Goal: Communication & Community: Answer question/provide support

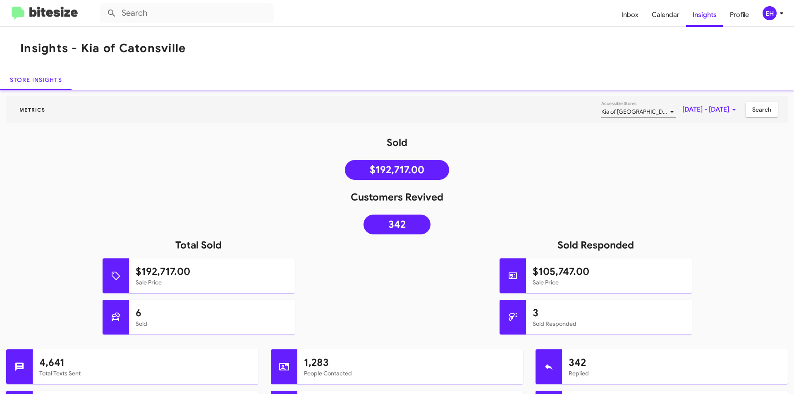
click at [46, 17] on img at bounding box center [45, 14] width 66 height 14
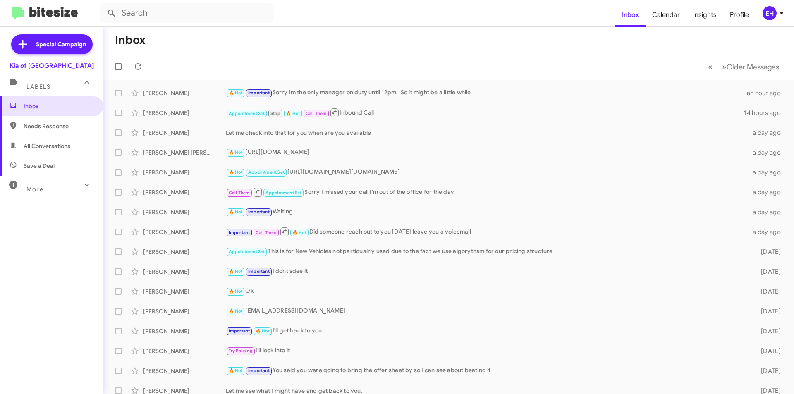
click at [45, 147] on span "All Conversations" at bounding box center [47, 146] width 47 height 8
type input "in:all-conversations"
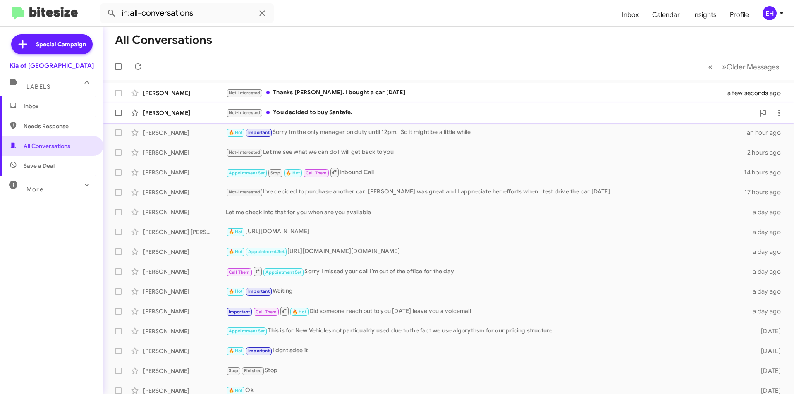
click at [320, 110] on div "Not-Interested You decided to buy Santafe." at bounding box center [490, 113] width 528 height 10
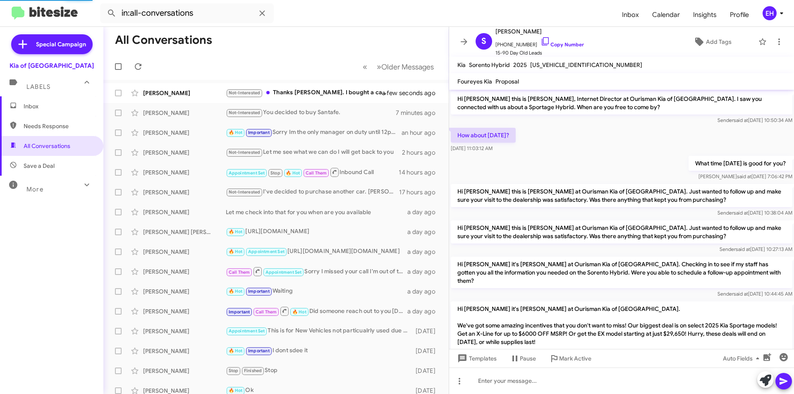
scroll to position [200, 0]
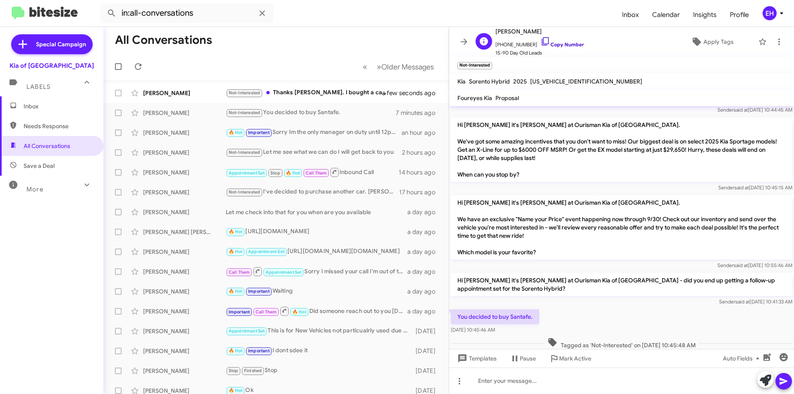
click at [570, 44] on link "Copy Number" at bounding box center [561, 44] width 43 height 6
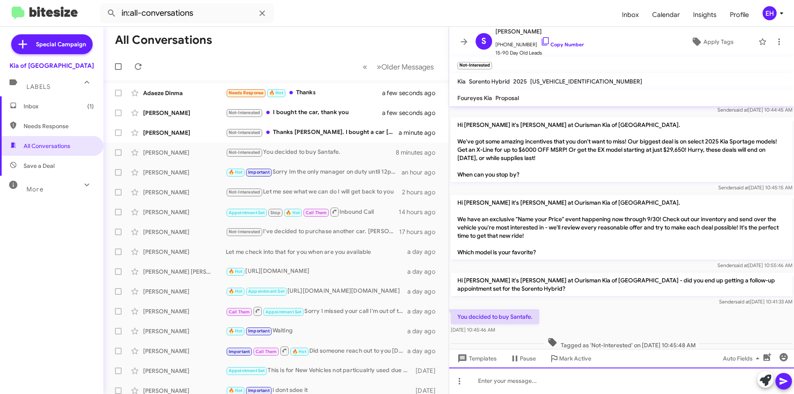
click at [546, 383] on div at bounding box center [621, 380] width 345 height 26
click at [785, 381] on icon at bounding box center [783, 381] width 8 height 7
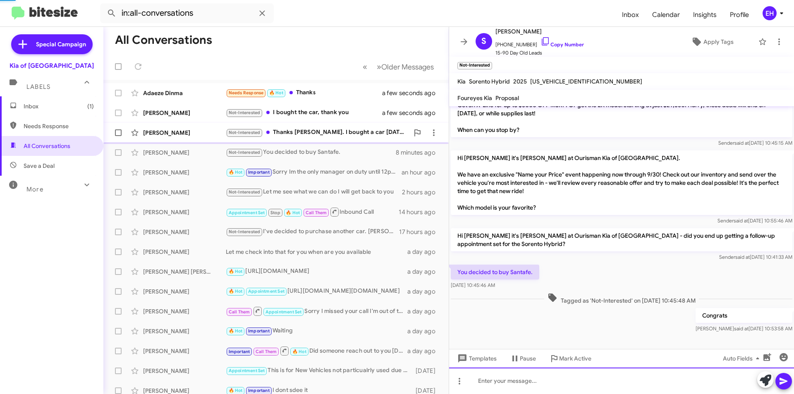
scroll to position [247, 0]
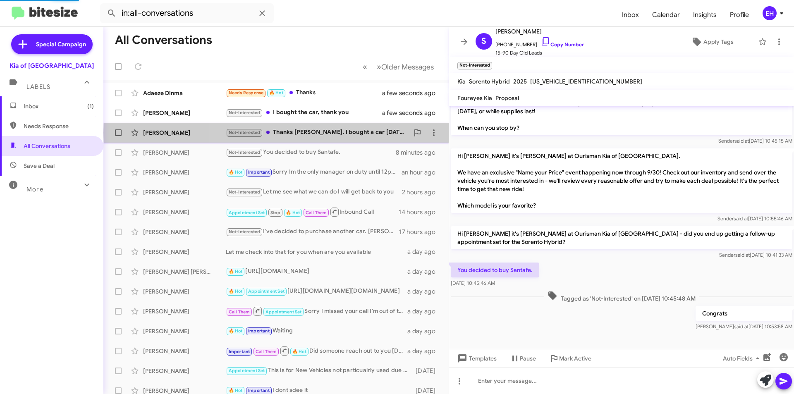
click at [337, 133] on div "Not-Interested Thanks [PERSON_NAME]. I bought a car [DATE]" at bounding box center [317, 133] width 183 height 10
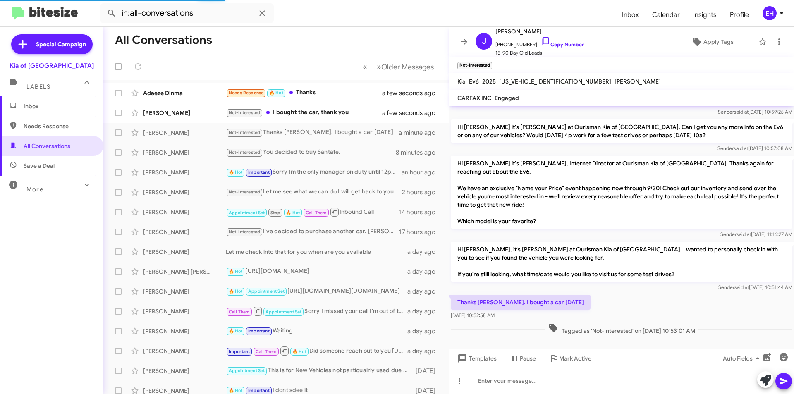
scroll to position [58, 0]
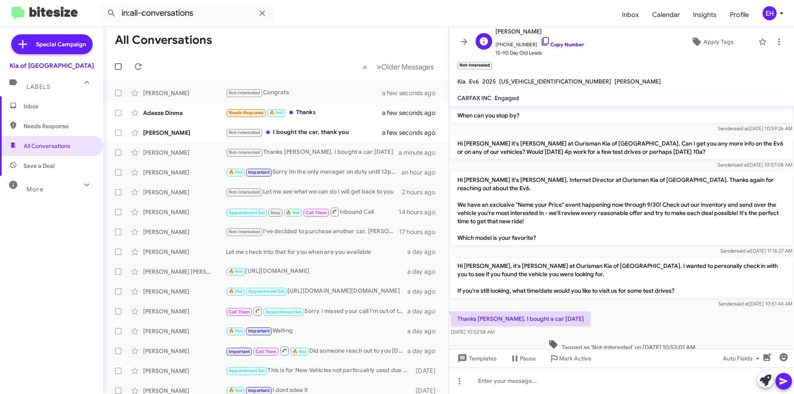
click at [558, 44] on link "Copy Number" at bounding box center [561, 44] width 43 height 6
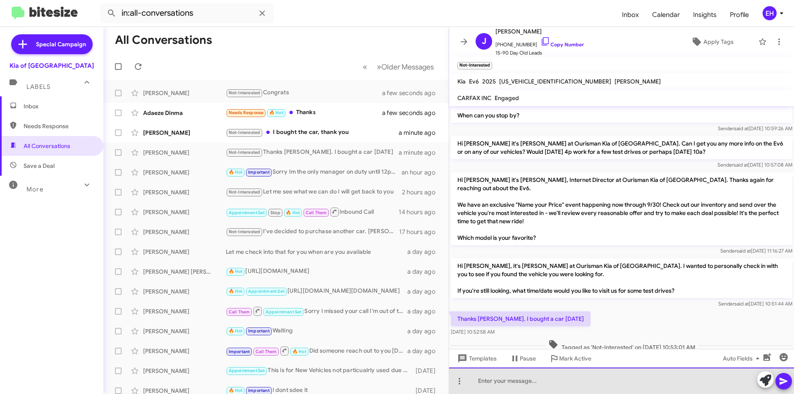
click at [604, 372] on div at bounding box center [621, 380] width 345 height 26
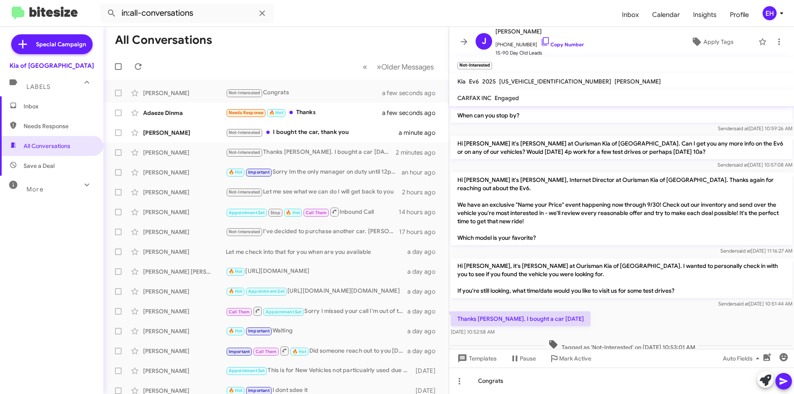
click at [781, 381] on icon at bounding box center [783, 381] width 10 height 10
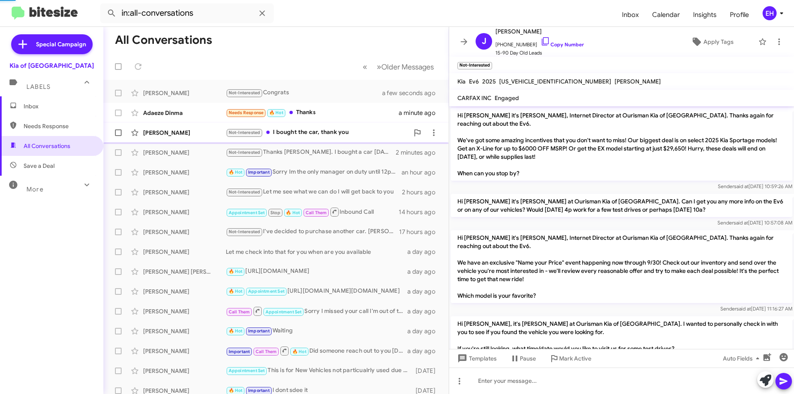
click at [303, 131] on div "Not-Interested I bought the car, thank you" at bounding box center [317, 133] width 183 height 10
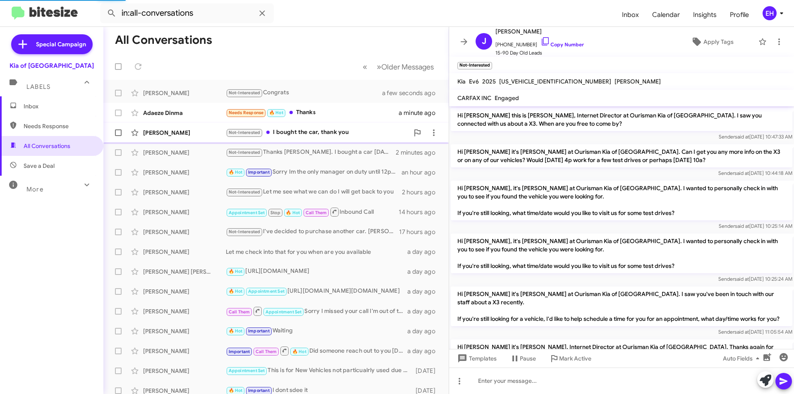
scroll to position [324, 0]
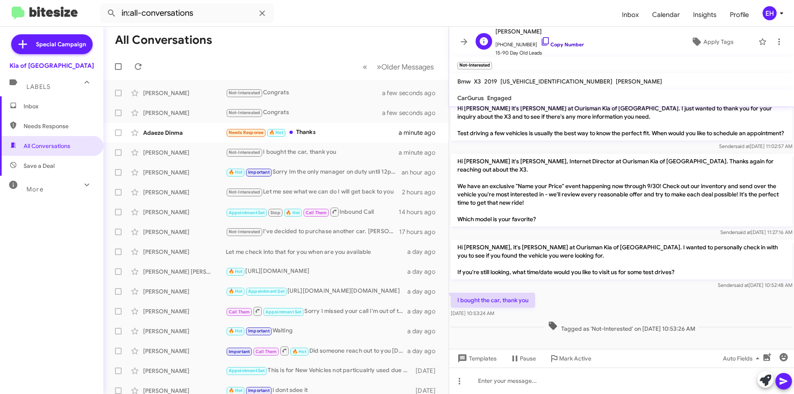
click at [558, 44] on link "Copy Number" at bounding box center [561, 44] width 43 height 6
click at [568, 385] on div at bounding box center [621, 380] width 345 height 26
click at [787, 382] on icon at bounding box center [783, 381] width 10 height 10
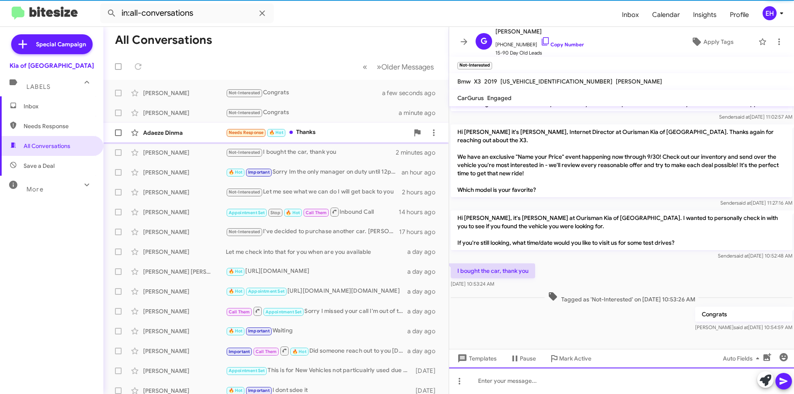
scroll to position [355, 0]
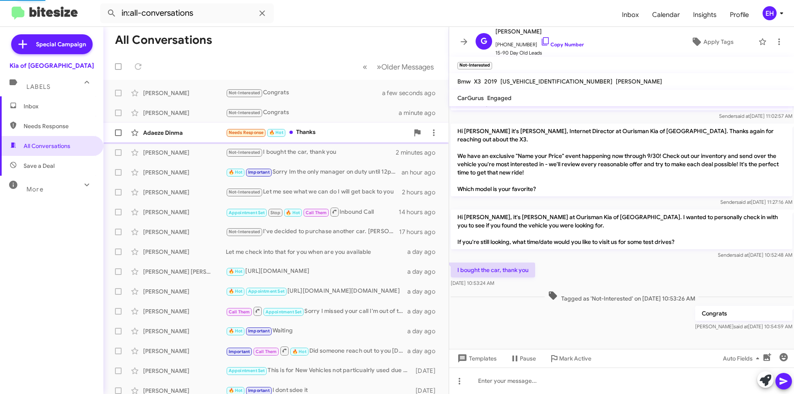
click at [315, 131] on div "Needs Response 🔥 Hot Thanks" at bounding box center [317, 133] width 183 height 10
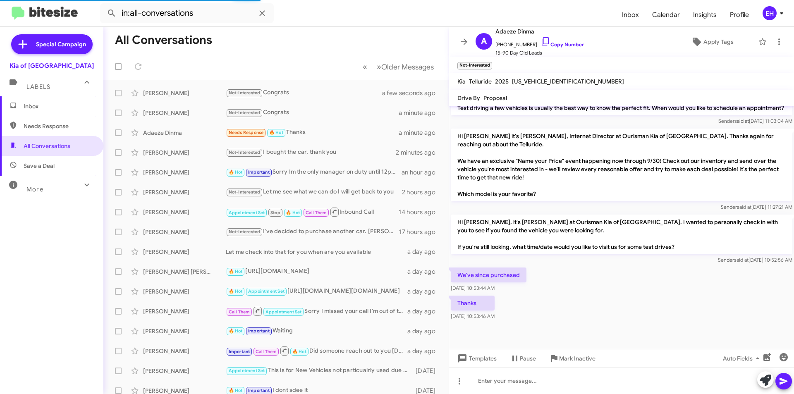
scroll to position [472, 0]
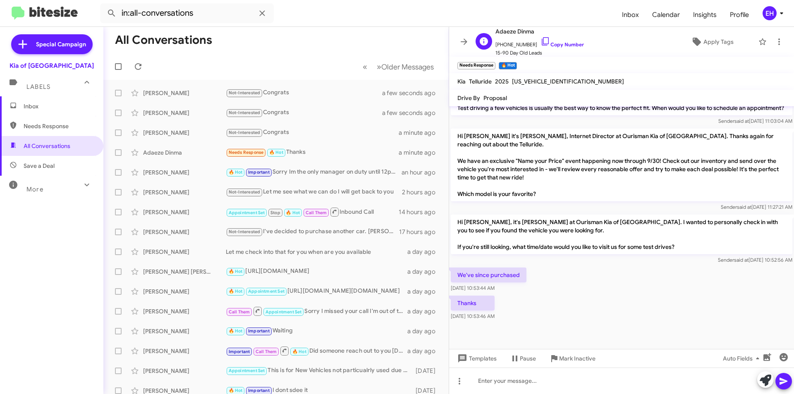
drag, startPoint x: 560, startPoint y: 44, endPoint x: 503, endPoint y: 34, distance: 58.6
click at [560, 44] on link "Copy Number" at bounding box center [561, 44] width 43 height 6
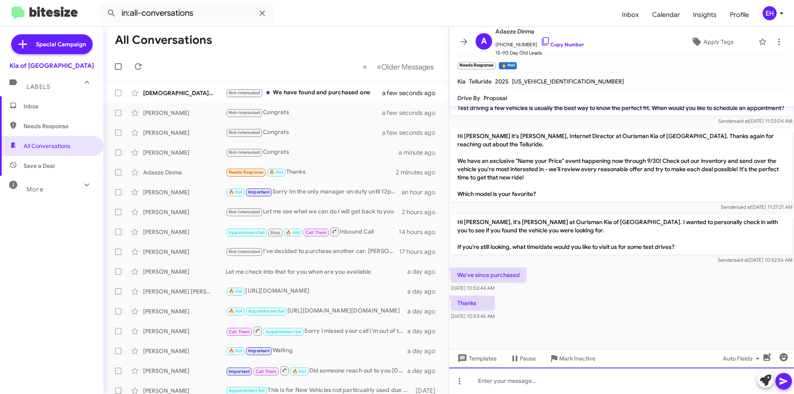
click at [561, 386] on div at bounding box center [621, 380] width 345 height 26
click at [786, 381] on icon at bounding box center [783, 381] width 8 height 7
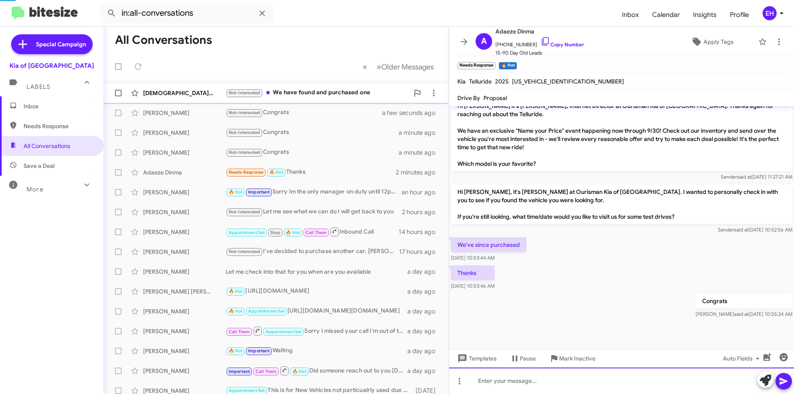
scroll to position [502, 0]
click at [294, 90] on div "Not-Interested We have found and purchased one" at bounding box center [317, 93] width 183 height 10
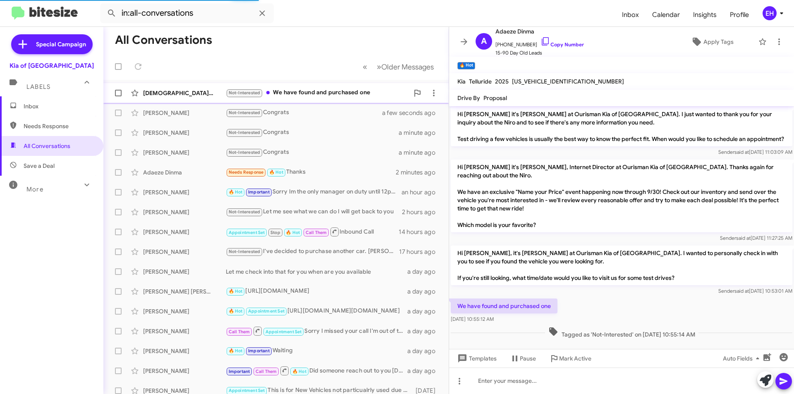
scroll to position [498, 0]
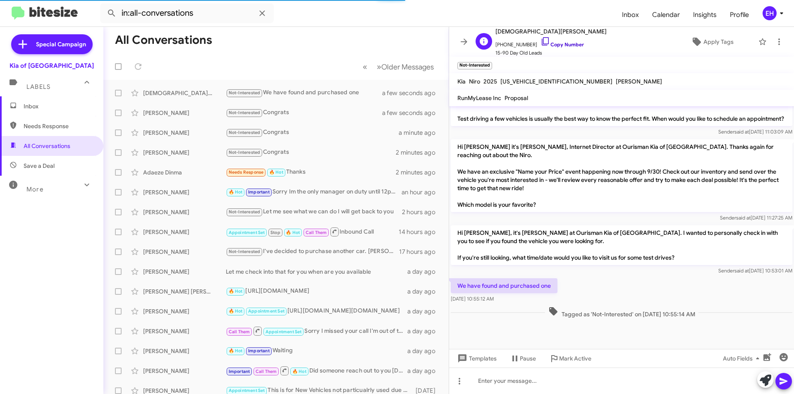
drag, startPoint x: 567, startPoint y: 44, endPoint x: 532, endPoint y: 45, distance: 34.7
click at [567, 44] on link "Copy Number" at bounding box center [561, 44] width 43 height 6
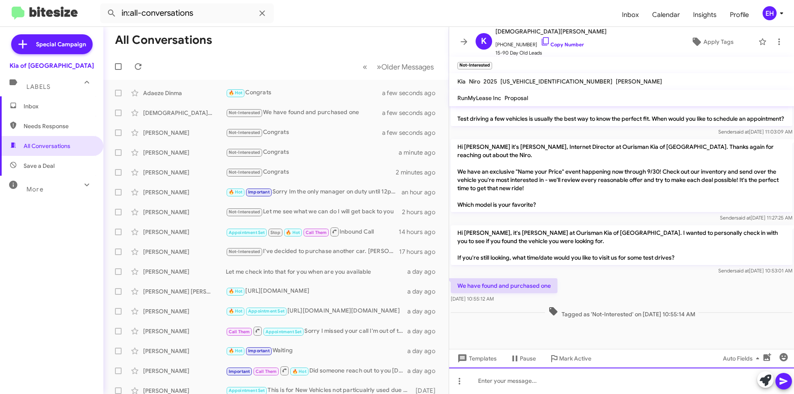
click at [582, 377] on div at bounding box center [621, 380] width 345 height 26
click at [781, 382] on icon at bounding box center [783, 381] width 10 height 10
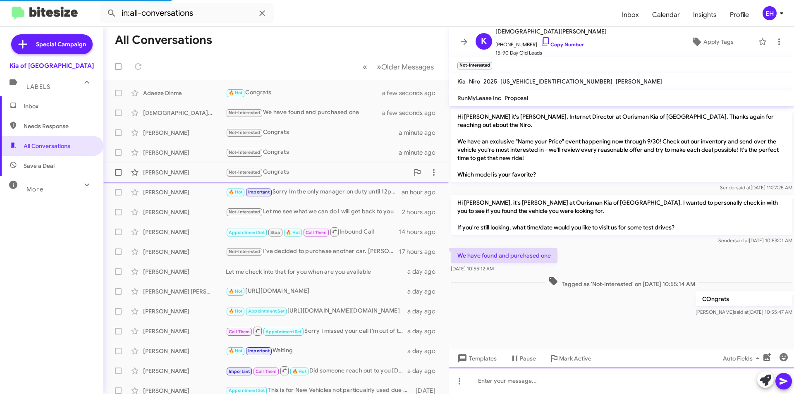
scroll to position [86, 0]
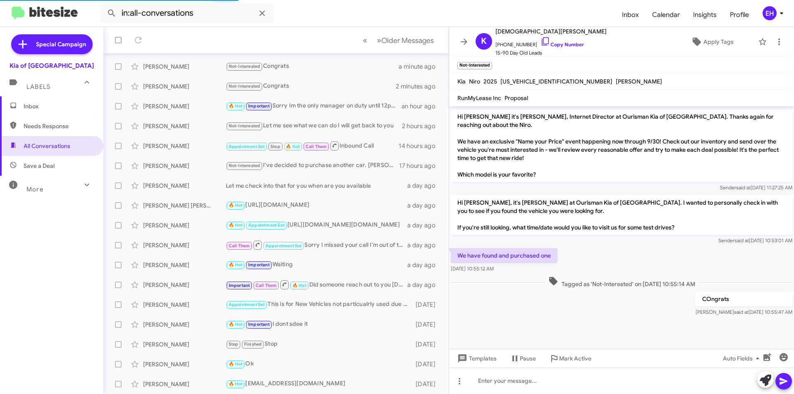
click at [76, 125] on span "Needs Response" at bounding box center [59, 126] width 70 height 8
type input "in:needs-response"
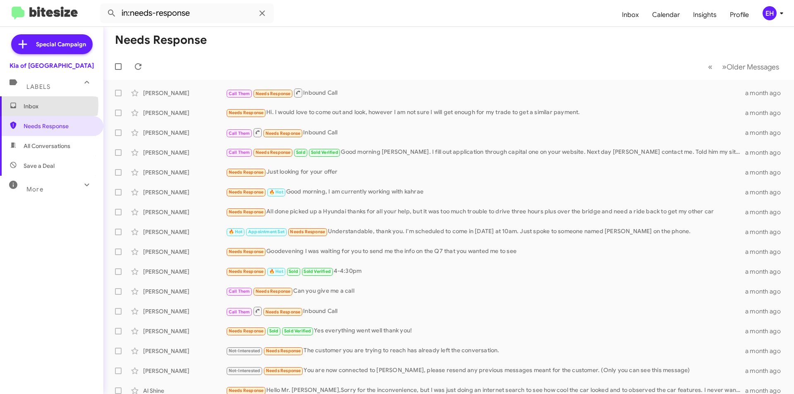
drag, startPoint x: 41, startPoint y: 105, endPoint x: 41, endPoint y: 88, distance: 17.0
click at [41, 105] on span "Inbox" at bounding box center [59, 106] width 70 height 8
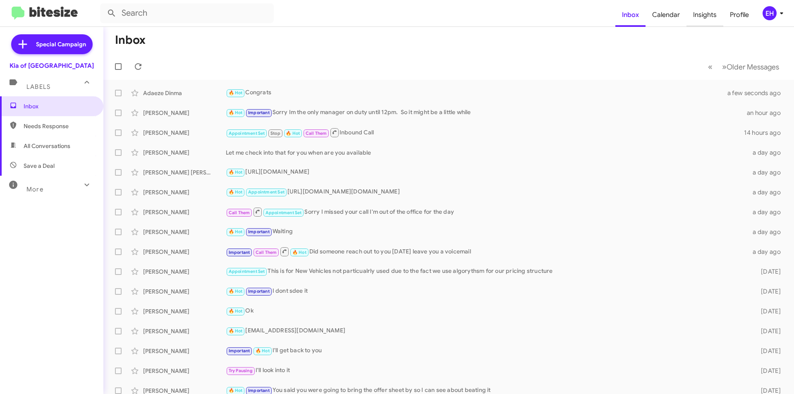
click at [706, 11] on span "Insights" at bounding box center [704, 15] width 37 height 24
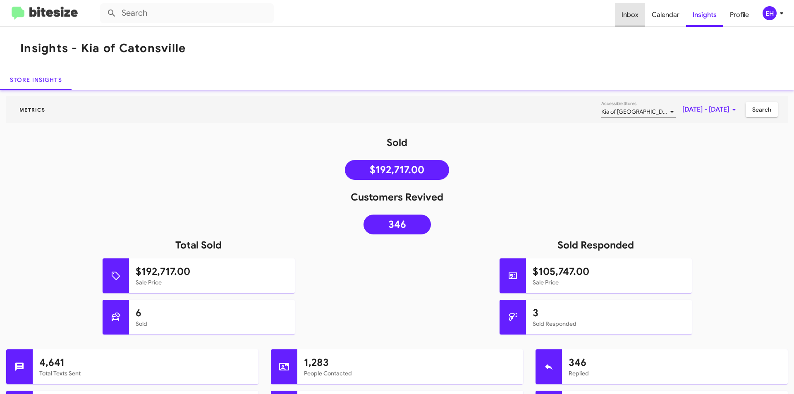
click at [638, 18] on span "Inbox" at bounding box center [630, 15] width 30 height 24
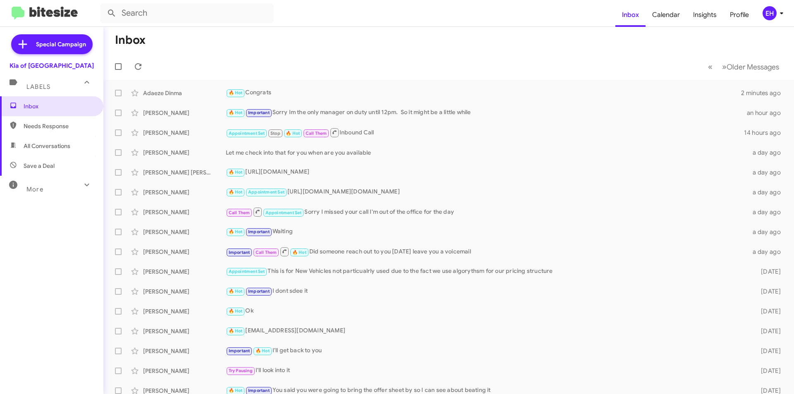
click at [44, 127] on span "Needs Response" at bounding box center [59, 126] width 70 height 8
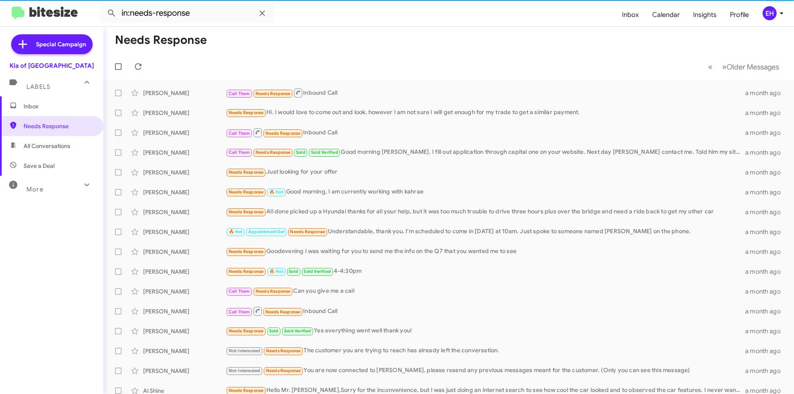
click at [49, 143] on span "All Conversations" at bounding box center [47, 146] width 47 height 8
type input "in:all-conversations"
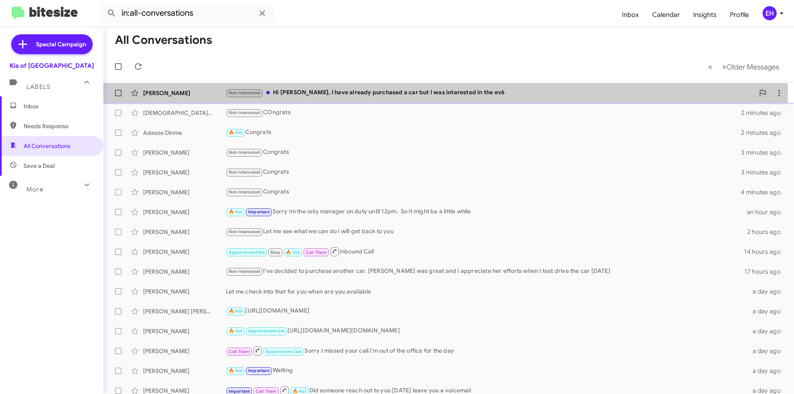
click at [351, 93] on div "Not-Interested Hi [PERSON_NAME], I have already purchased a car but I was inter…" at bounding box center [490, 93] width 528 height 10
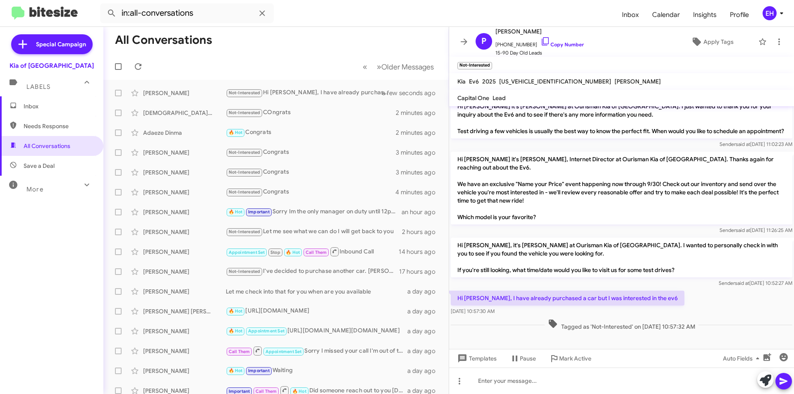
scroll to position [176, 0]
click at [555, 44] on link "Copy Number" at bounding box center [561, 44] width 43 height 6
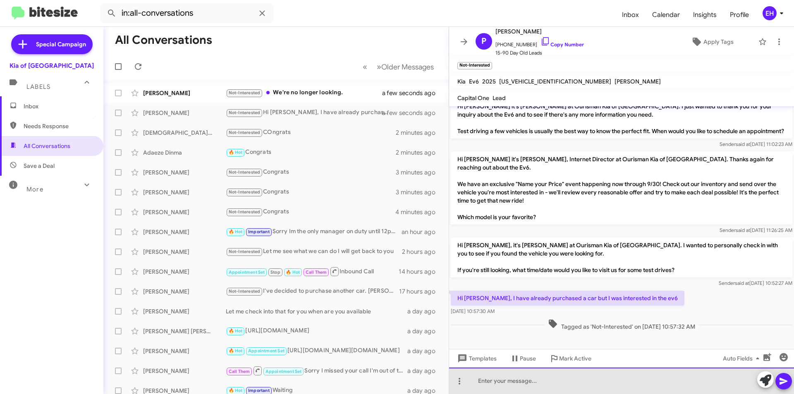
click at [541, 380] on div at bounding box center [621, 380] width 345 height 26
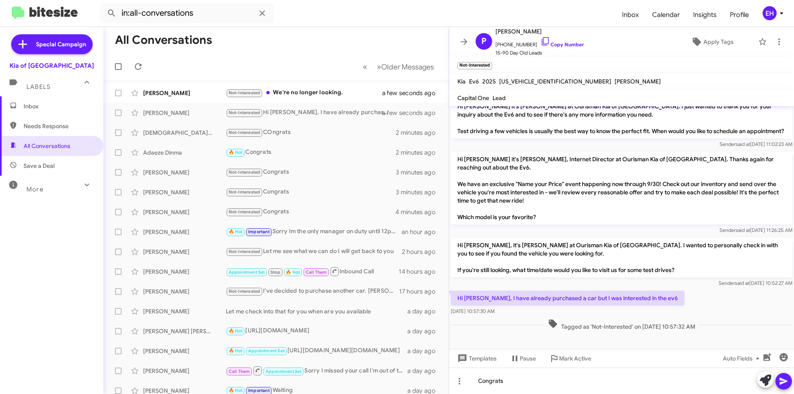
click at [783, 382] on icon at bounding box center [783, 381] width 8 height 7
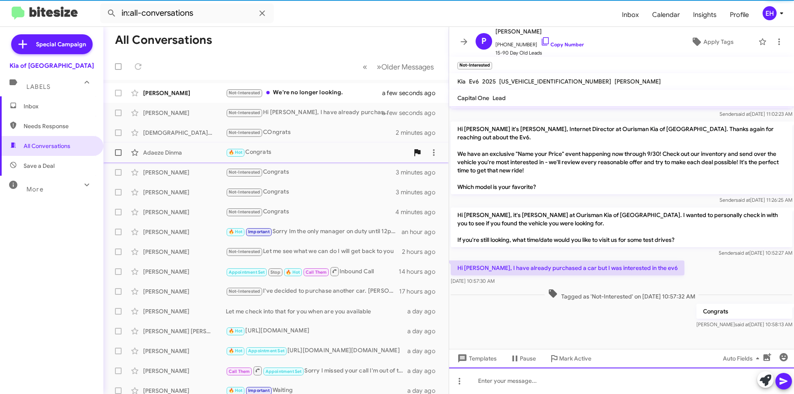
scroll to position [206, 0]
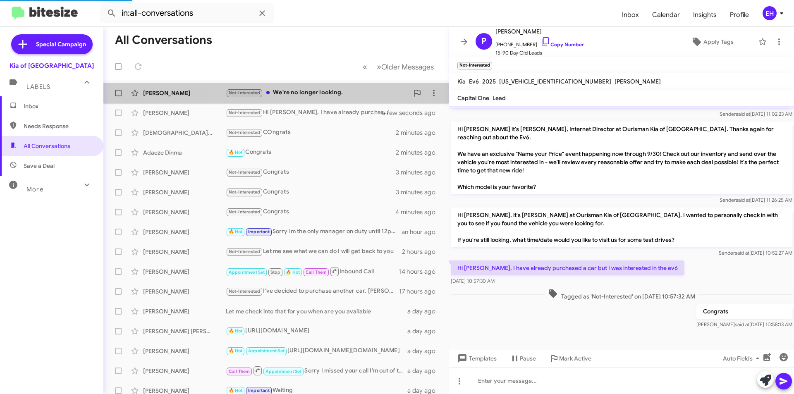
click at [292, 92] on div "Not-Interested We're no longer looking." at bounding box center [317, 93] width 183 height 10
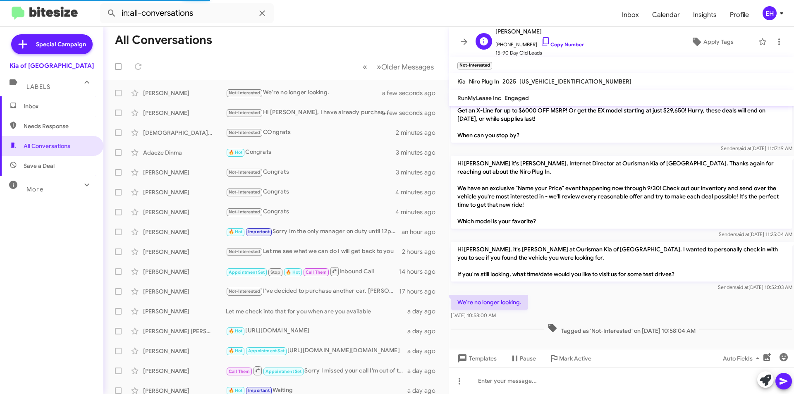
scroll to position [74, 0]
click at [568, 46] on link "Copy Number" at bounding box center [561, 44] width 43 height 6
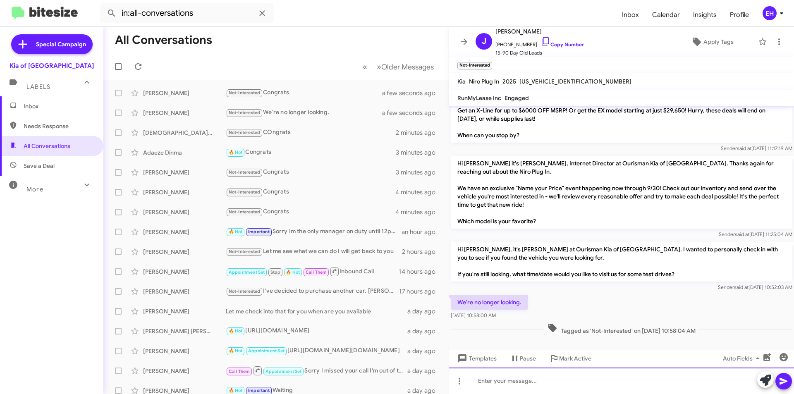
click at [535, 381] on div at bounding box center [621, 380] width 345 height 26
click at [782, 382] on icon at bounding box center [783, 381] width 8 height 7
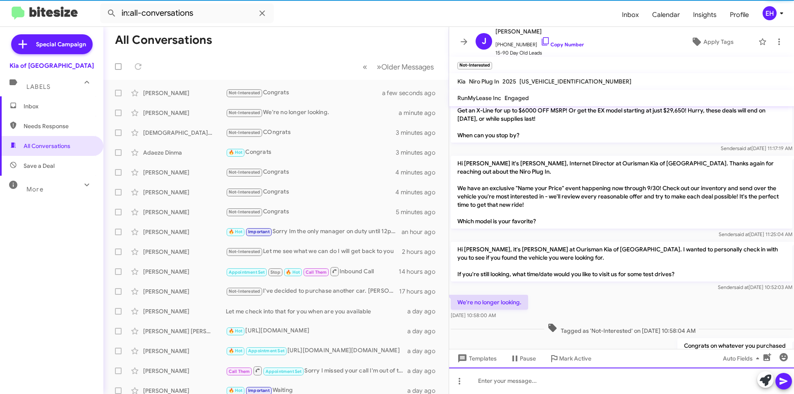
scroll to position [0, 0]
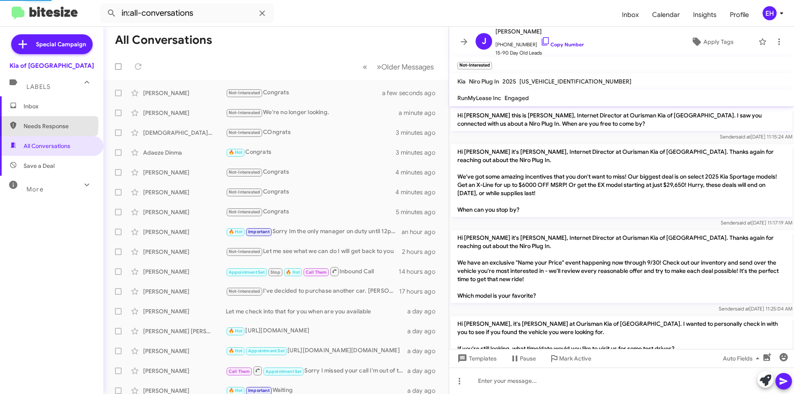
click at [40, 125] on span "Needs Response" at bounding box center [59, 126] width 70 height 8
type input "in:needs-response"
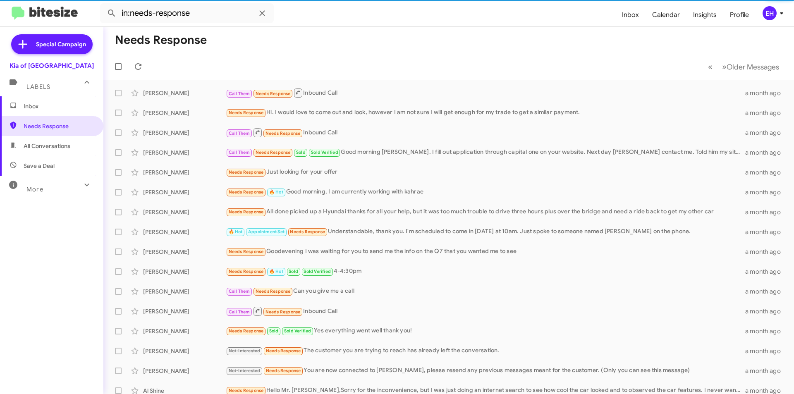
click at [35, 107] on span "Inbox" at bounding box center [59, 106] width 70 height 8
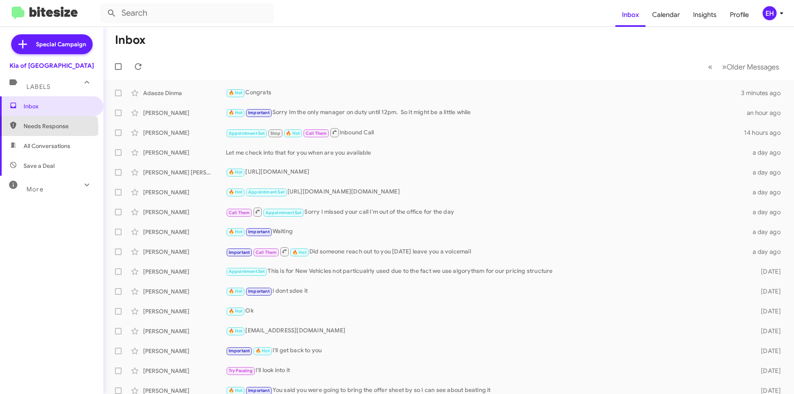
click at [36, 128] on span "Needs Response" at bounding box center [59, 126] width 70 height 8
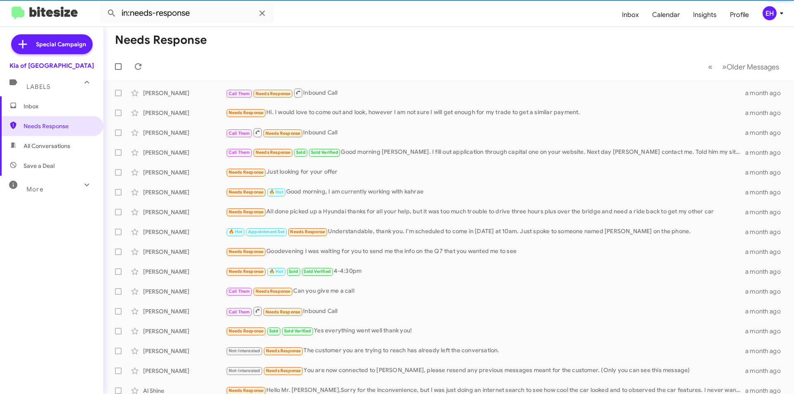
click at [34, 144] on span "All Conversations" at bounding box center [47, 146] width 47 height 8
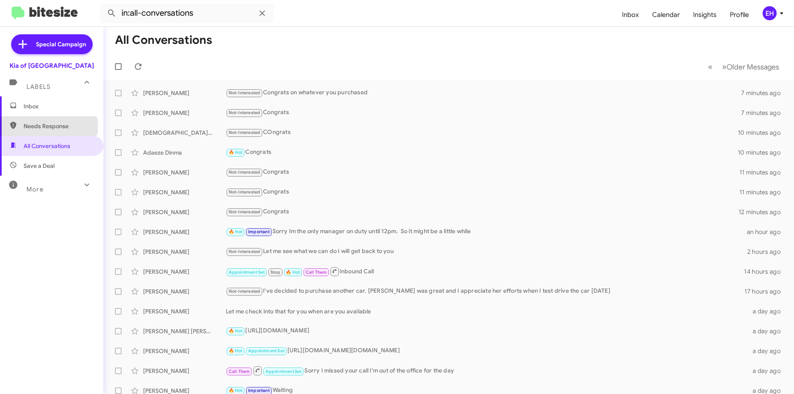
click at [41, 126] on span "Needs Response" at bounding box center [59, 126] width 70 height 8
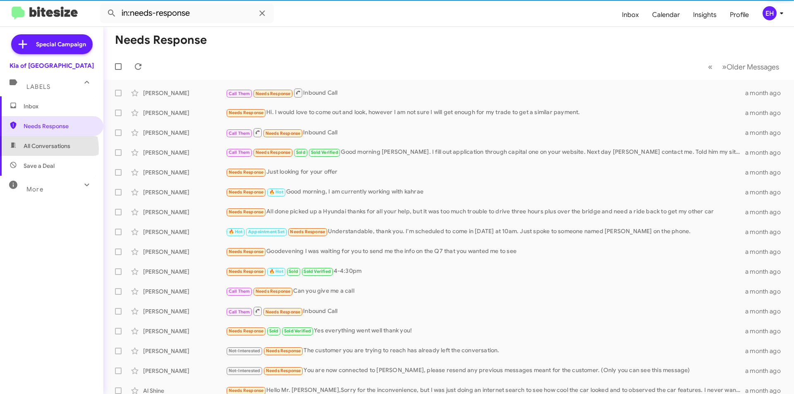
click at [41, 149] on span "All Conversations" at bounding box center [47, 146] width 47 height 8
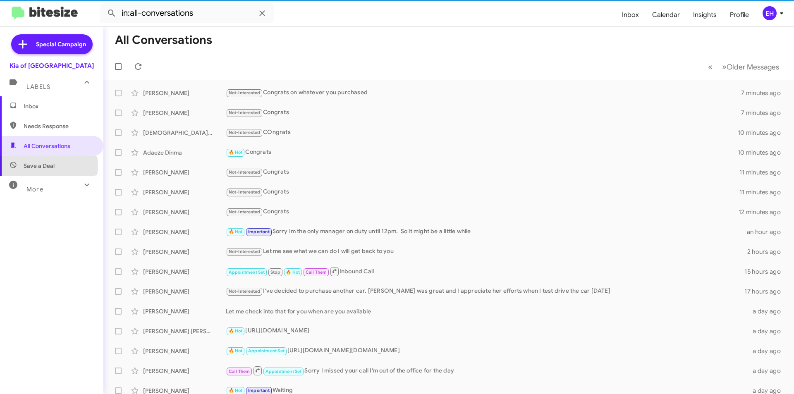
click at [46, 166] on span "Save a Deal" at bounding box center [39, 166] width 31 height 8
type input "in:not-interested"
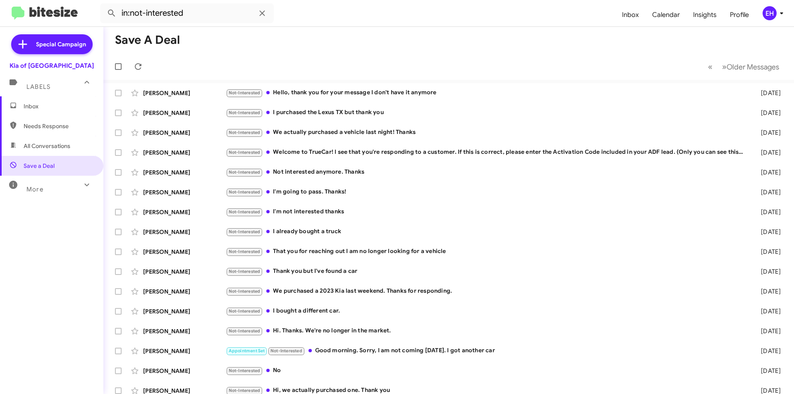
click at [39, 105] on span "Inbox" at bounding box center [59, 106] width 70 height 8
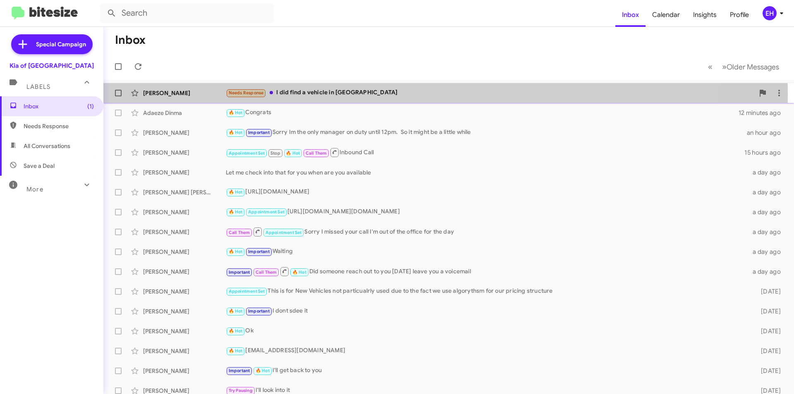
click at [333, 94] on div "Needs Response I did find a vehicle in [GEOGRAPHIC_DATA]" at bounding box center [490, 93] width 528 height 10
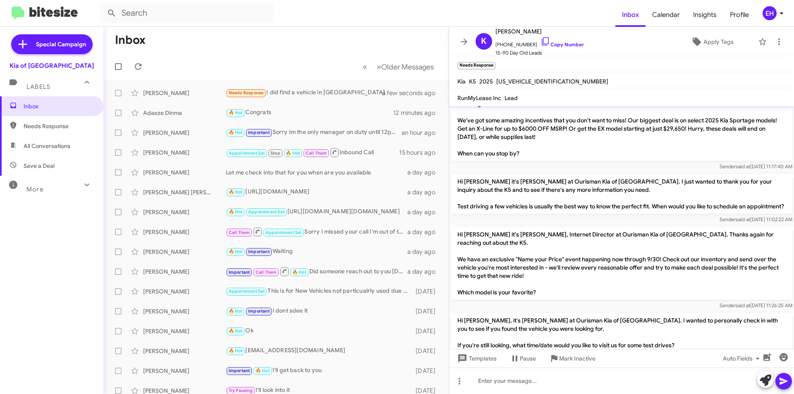
scroll to position [142, 0]
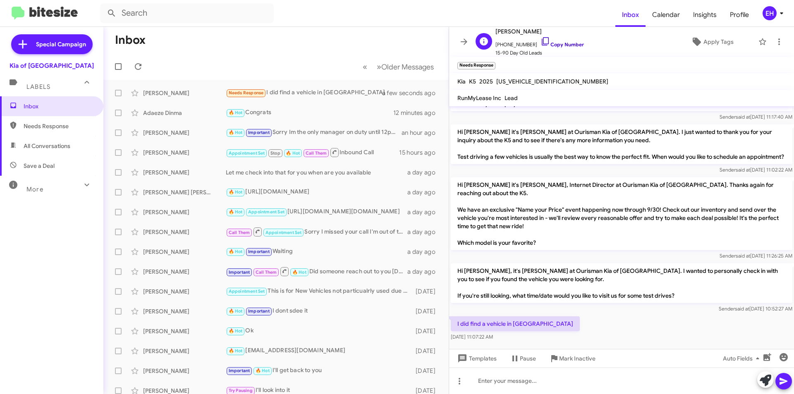
click at [561, 46] on link "Copy Number" at bounding box center [561, 44] width 43 height 6
click at [501, 382] on div at bounding box center [621, 380] width 345 height 26
click at [782, 381] on icon at bounding box center [783, 381] width 10 height 10
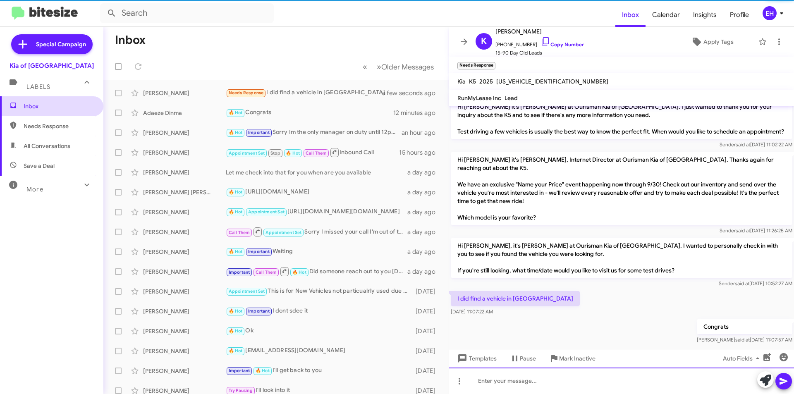
scroll to position [172, 0]
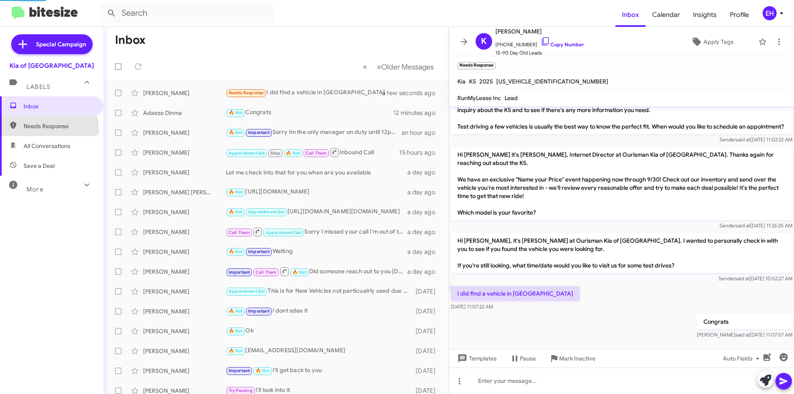
click at [38, 130] on span "Needs Response" at bounding box center [59, 126] width 70 height 8
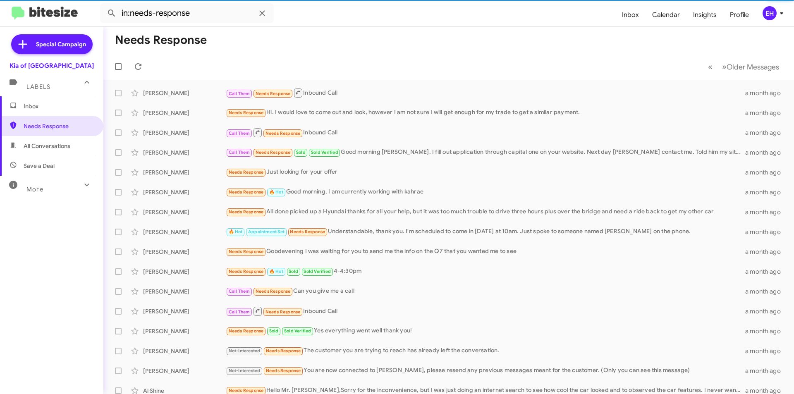
click at [34, 145] on span "All Conversations" at bounding box center [47, 146] width 47 height 8
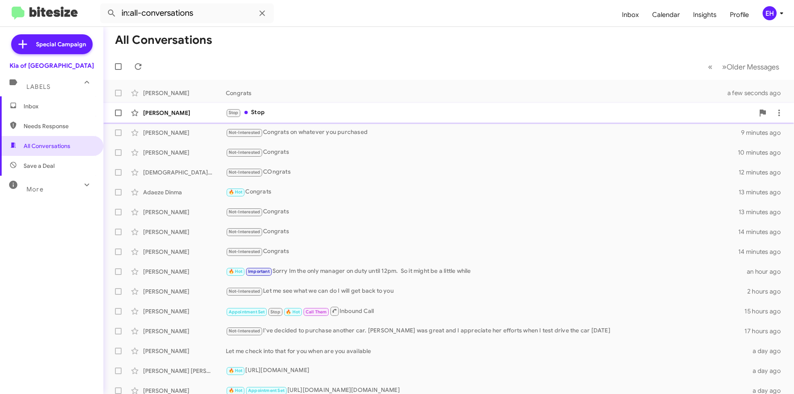
click at [257, 111] on div "Stop Stop" at bounding box center [490, 113] width 528 height 10
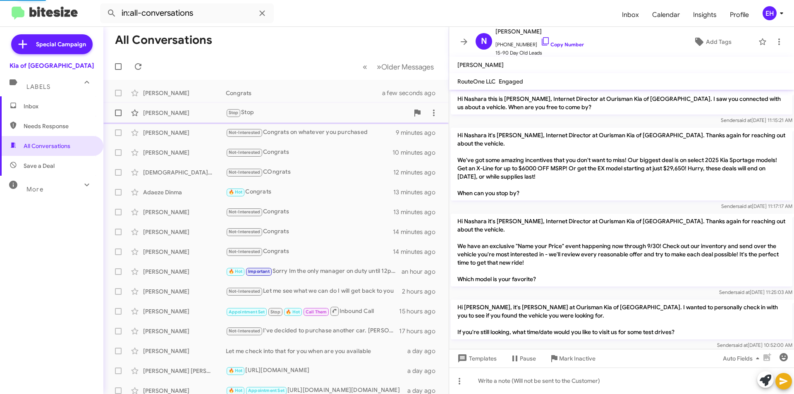
scroll to position [7, 0]
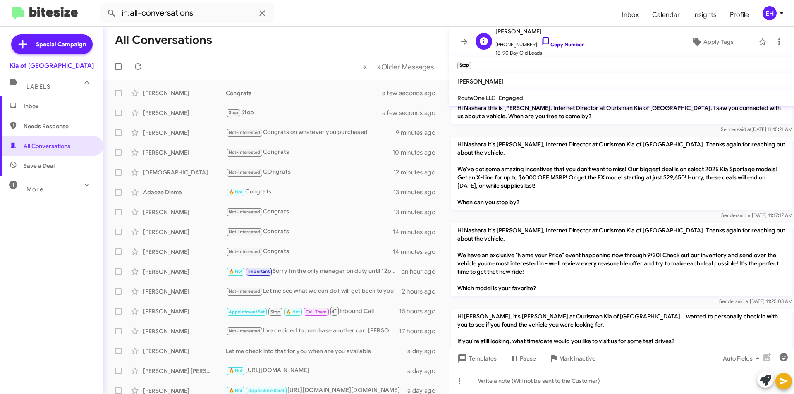
click at [556, 44] on link "Copy Number" at bounding box center [561, 44] width 43 height 6
click at [774, 44] on icon at bounding box center [779, 42] width 10 height 10
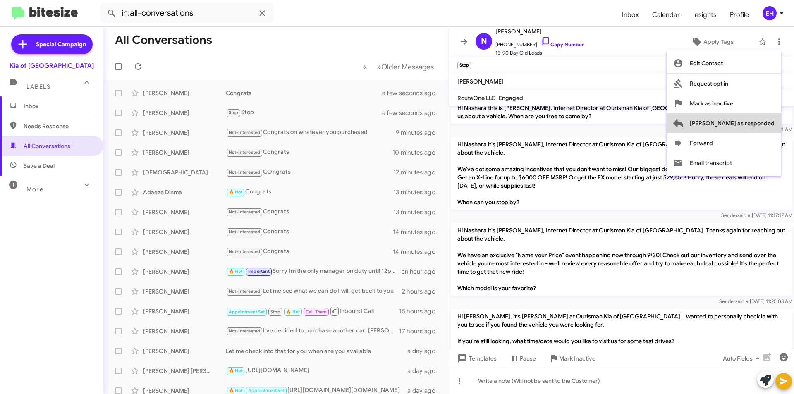
click at [757, 129] on span "[PERSON_NAME] as responded" at bounding box center [731, 123] width 85 height 20
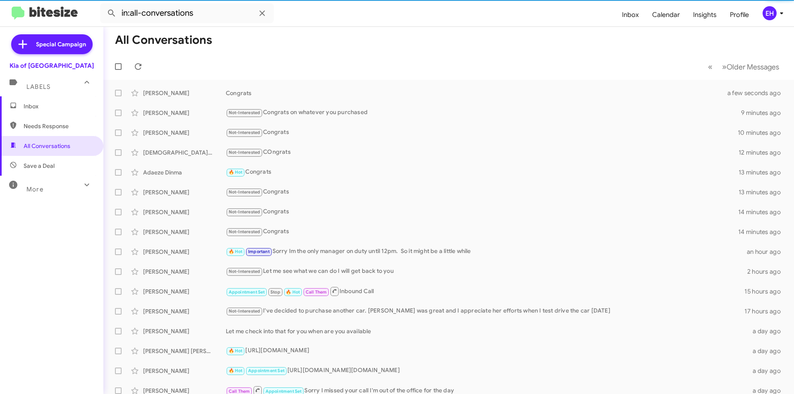
click at [47, 127] on span "Needs Response" at bounding box center [59, 126] width 70 height 8
type input "in:needs-response"
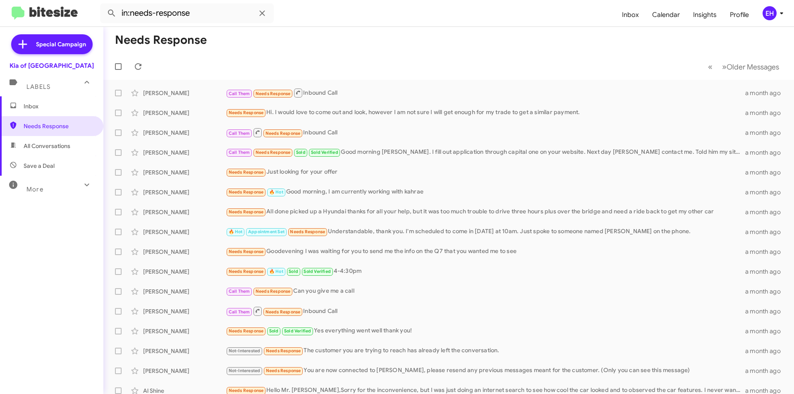
click at [32, 104] on span "Inbox" at bounding box center [59, 106] width 70 height 8
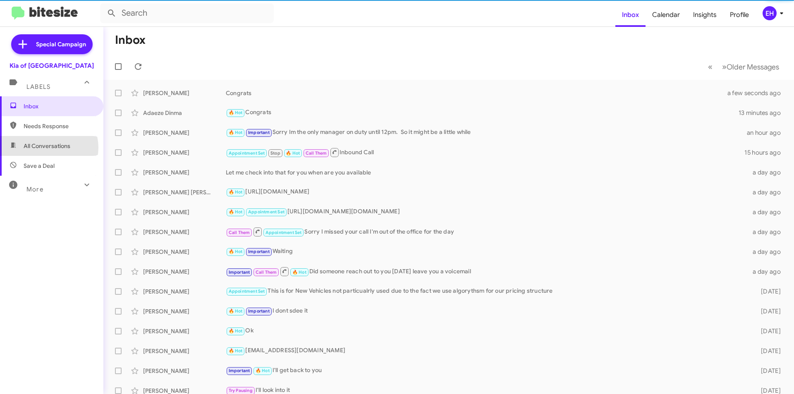
click at [48, 148] on span "All Conversations" at bounding box center [47, 146] width 47 height 8
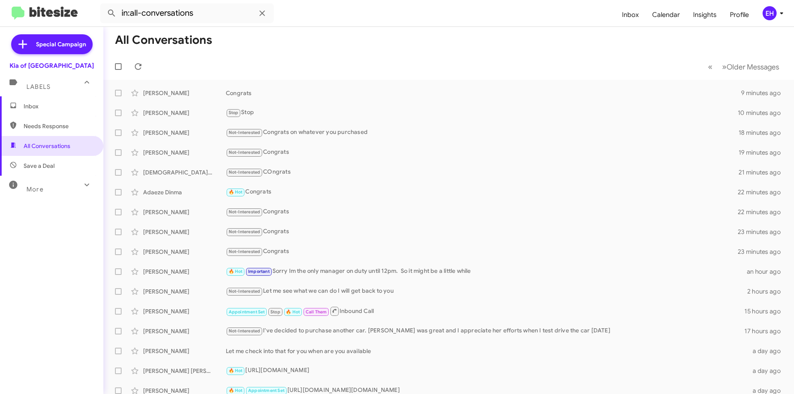
click at [60, 124] on span "Needs Response" at bounding box center [59, 126] width 70 height 8
type input "in:needs-response"
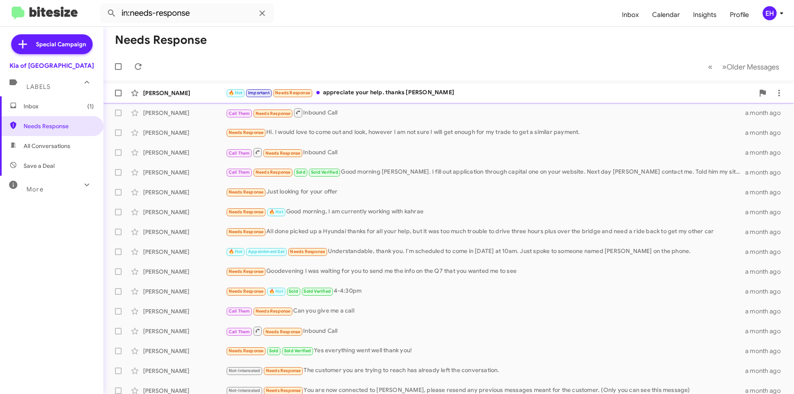
click at [384, 92] on div "🔥 Hot Important Needs Response appreciate your help. thanks [PERSON_NAME]" at bounding box center [490, 93] width 528 height 10
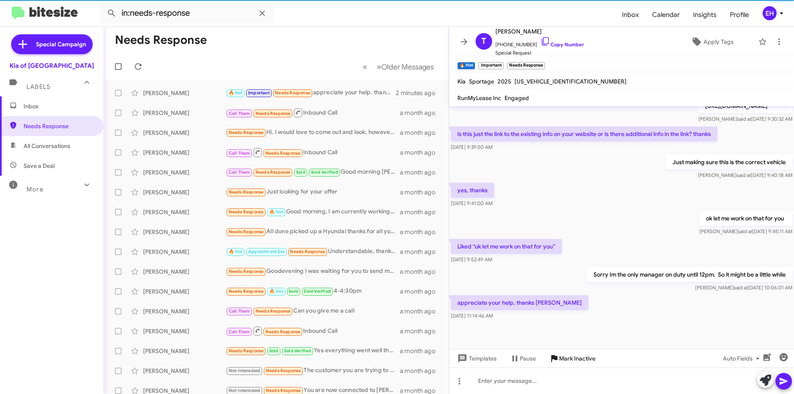
scroll to position [389, 0]
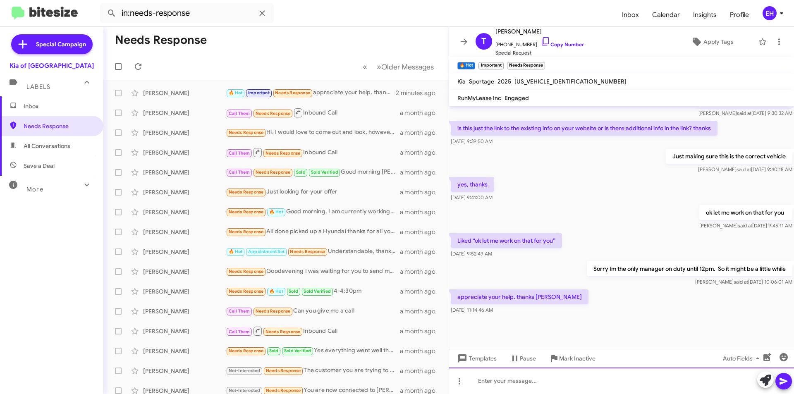
click at [569, 381] on div at bounding box center [621, 380] width 345 height 26
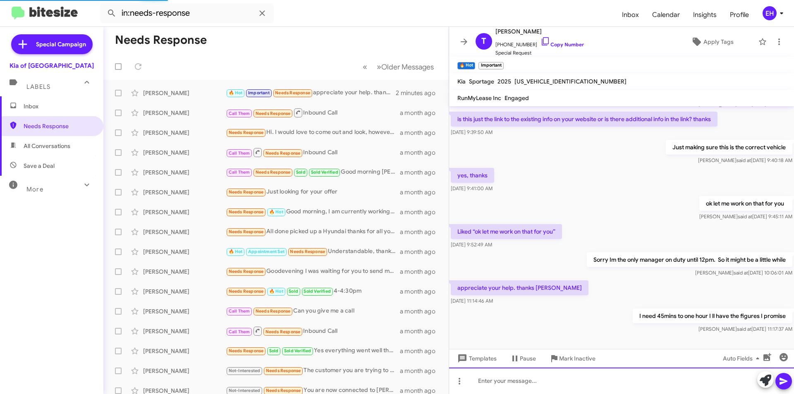
scroll to position [419, 0]
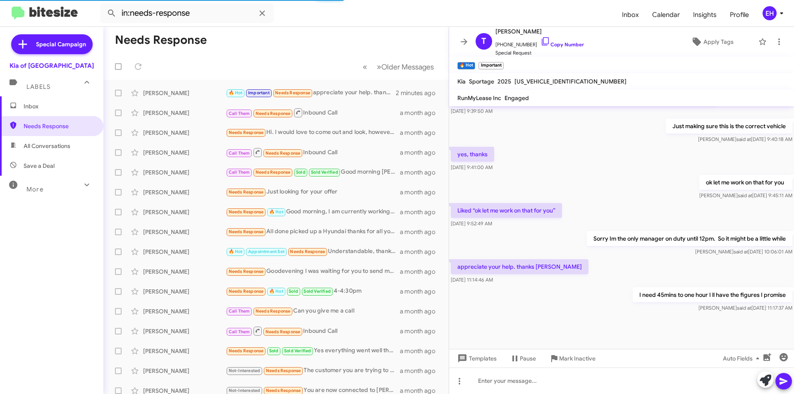
click at [38, 153] on span "All Conversations" at bounding box center [51, 146] width 103 height 20
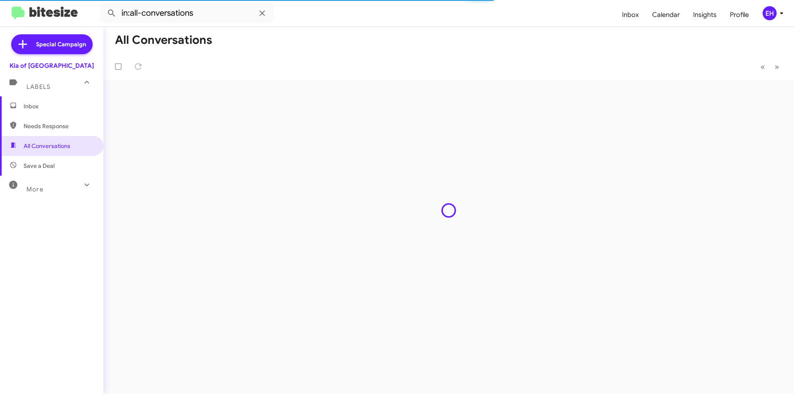
click at [36, 169] on span "Save a Deal" at bounding box center [39, 166] width 31 height 8
type input "in:not-interested"
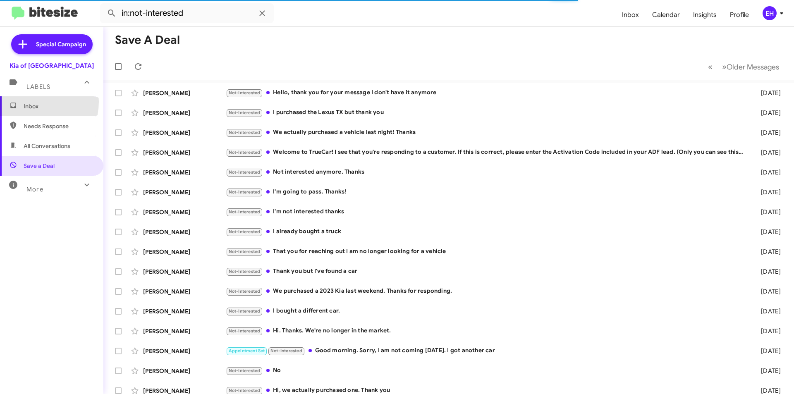
click at [31, 102] on span "Inbox" at bounding box center [51, 106] width 103 height 20
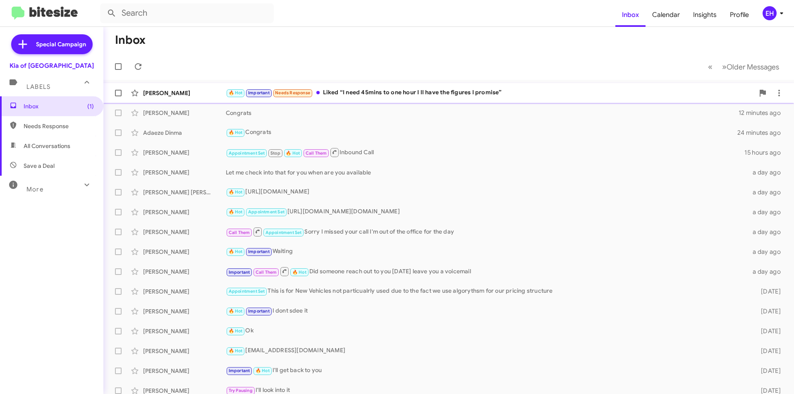
click at [384, 86] on div "[PERSON_NAME] 🔥 Hot Important Needs Response Liked “I need 45mins to one hour I…" at bounding box center [448, 93] width 677 height 17
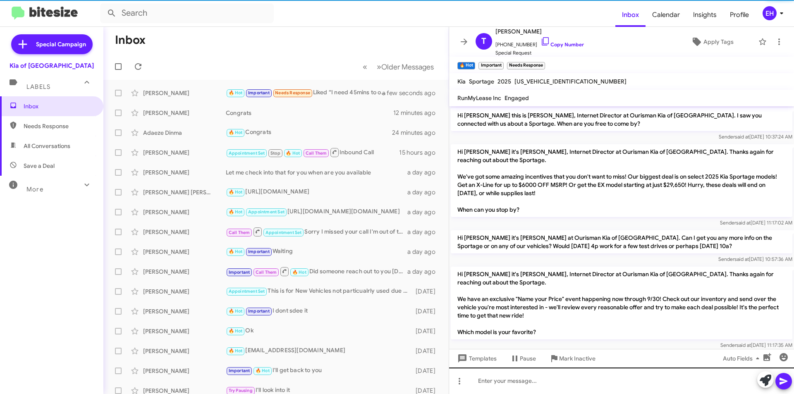
scroll to position [433, 0]
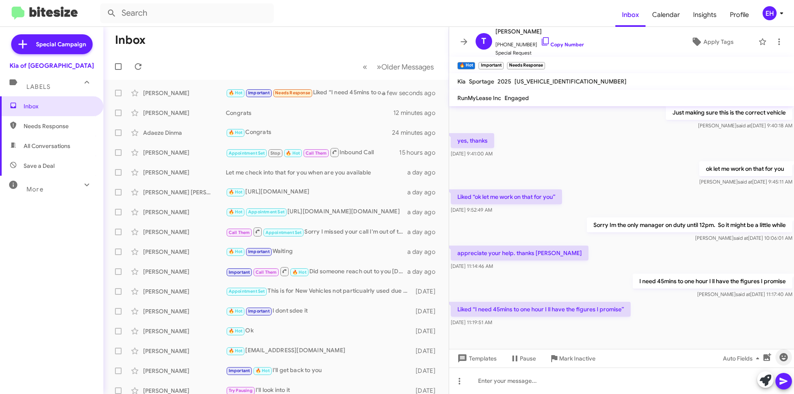
click at [786, 357] on icon "button" at bounding box center [783, 357] width 8 height 8
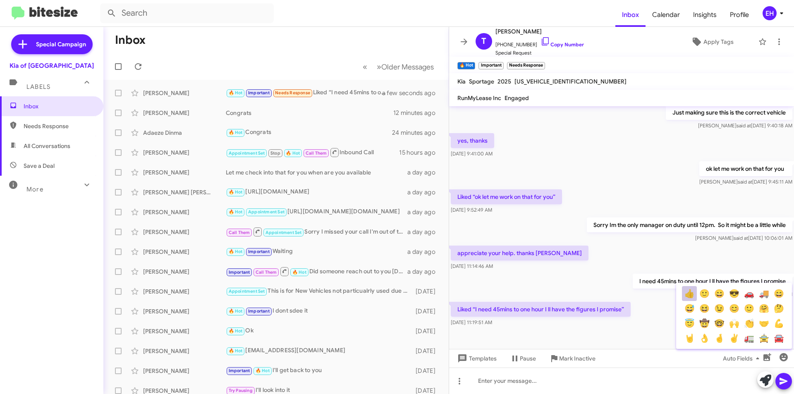
click at [689, 289] on button "👍" at bounding box center [689, 293] width 15 height 15
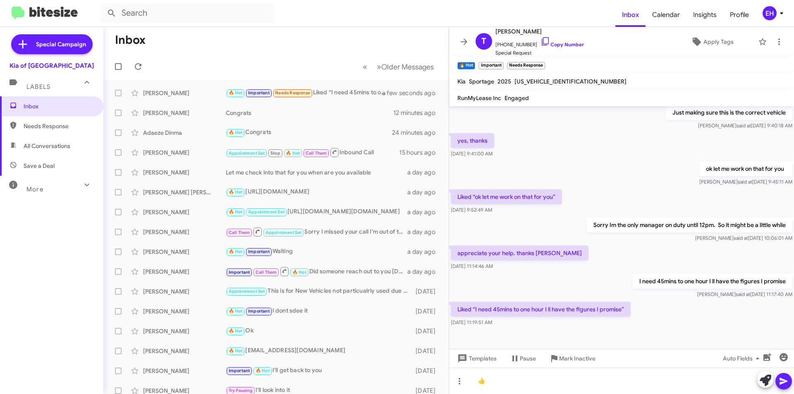
click at [787, 385] on icon at bounding box center [783, 381] width 10 height 10
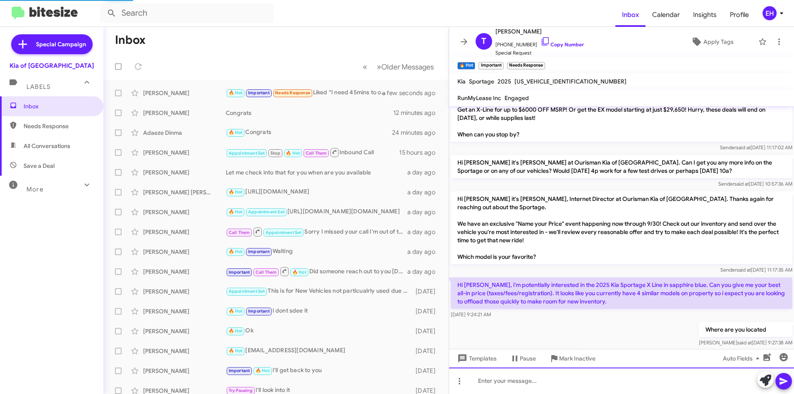
scroll to position [0, 0]
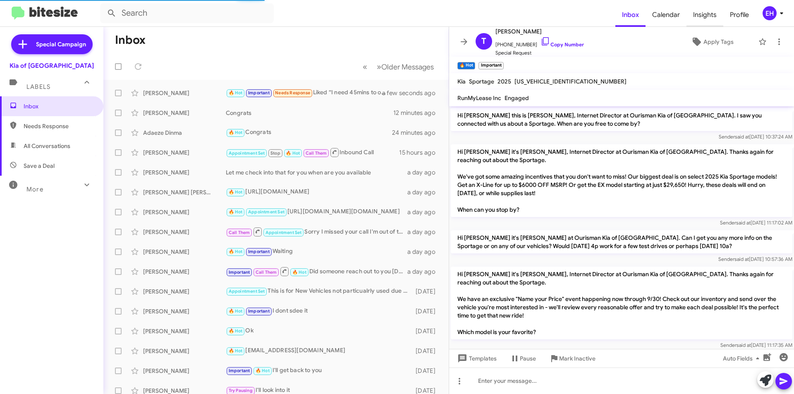
click at [706, 14] on span "Insights" at bounding box center [704, 15] width 37 height 24
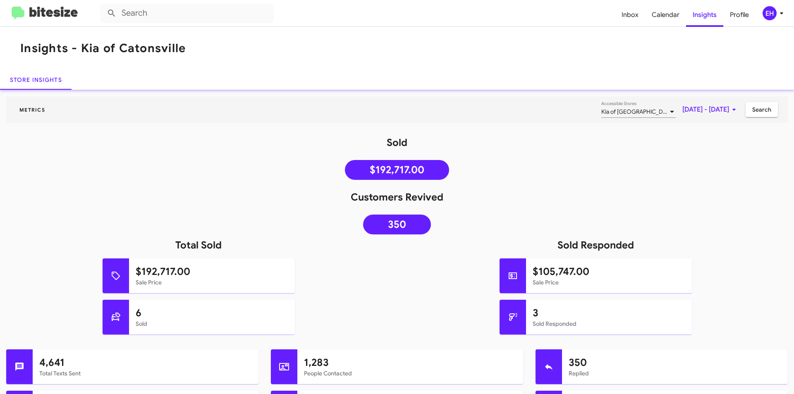
click at [63, 13] on img at bounding box center [45, 14] width 66 height 14
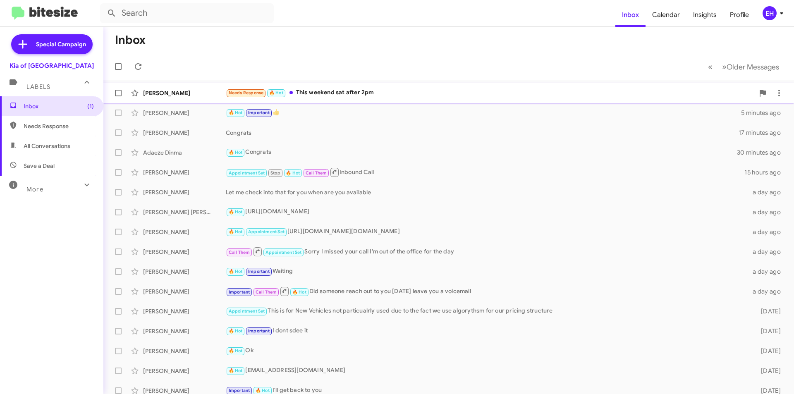
click at [342, 93] on div "Needs Response 🔥 Hot This weekend sat after 2pm" at bounding box center [490, 93] width 528 height 10
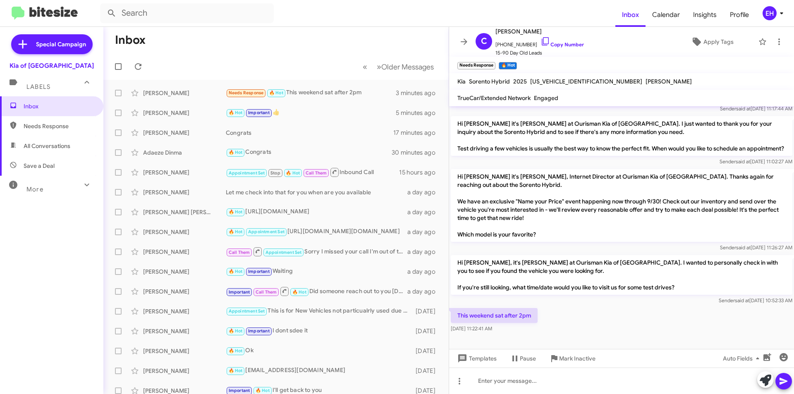
scroll to position [184, 0]
click at [595, 377] on div at bounding box center [621, 380] width 345 height 26
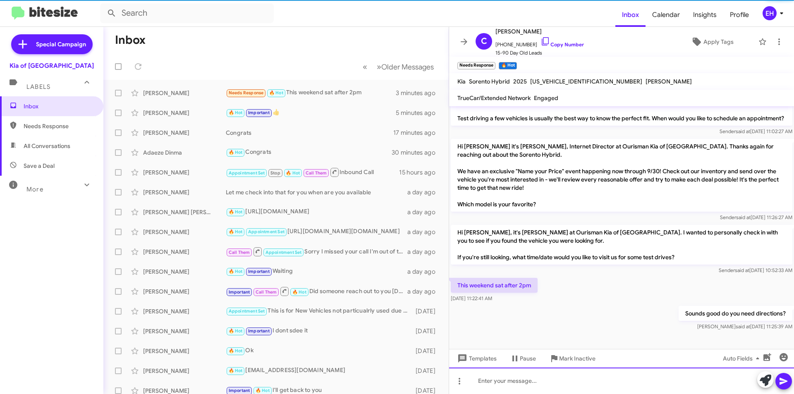
scroll to position [214, 0]
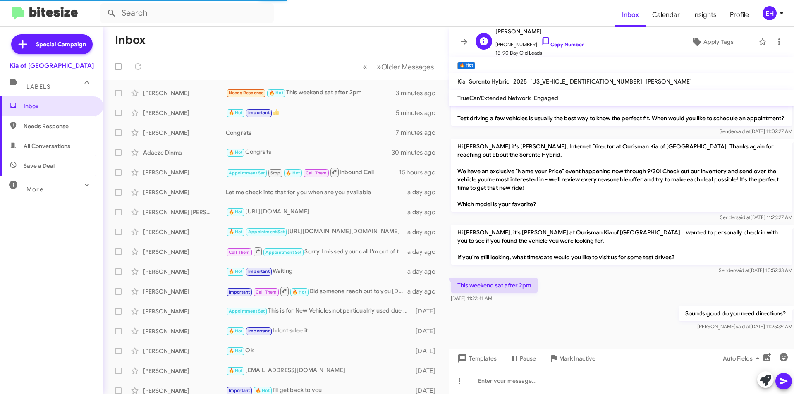
click at [559, 48] on span "[PHONE_NUMBER] Copy Number" at bounding box center [539, 42] width 88 height 12
click at [528, 32] on span "[PERSON_NAME]" at bounding box center [539, 31] width 88 height 10
drag, startPoint x: 550, startPoint y: 30, endPoint x: 522, endPoint y: 32, distance: 28.6
click at [522, 32] on span "[PERSON_NAME]" at bounding box center [539, 31] width 88 height 10
drag, startPoint x: 522, startPoint y: 32, endPoint x: 516, endPoint y: 31, distance: 5.4
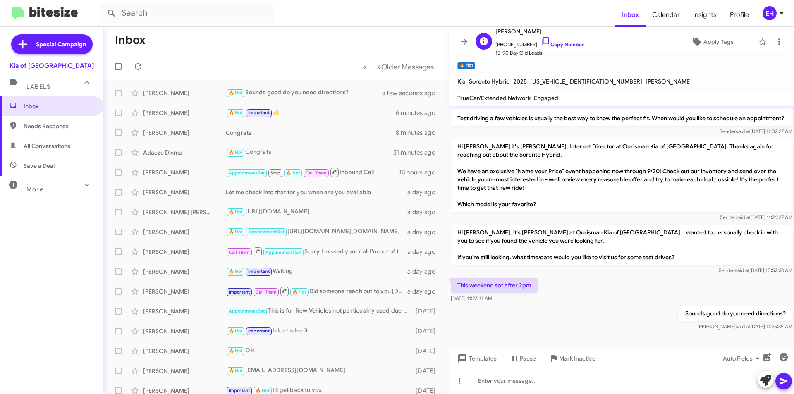
click at [516, 31] on span "[PERSON_NAME]" at bounding box center [539, 31] width 88 height 10
drag, startPoint x: 520, startPoint y: 31, endPoint x: 550, endPoint y: 31, distance: 29.3
click at [550, 31] on span "[PERSON_NAME]" at bounding box center [539, 31] width 88 height 10
copy span "Akinbiodun"
click at [38, 129] on span "Needs Response" at bounding box center [59, 126] width 70 height 8
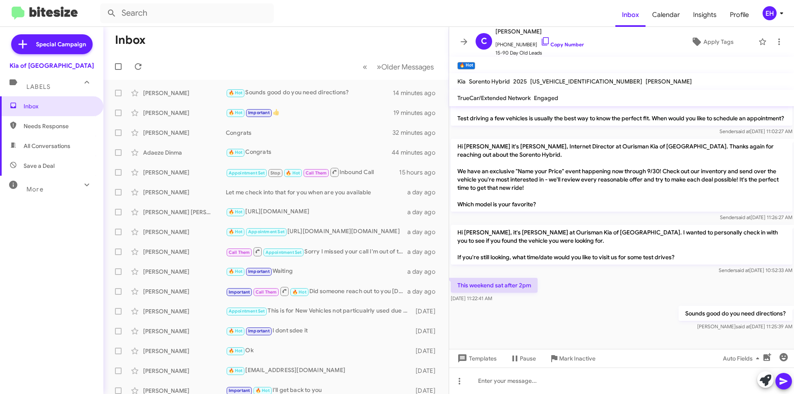
type input "in:needs-response"
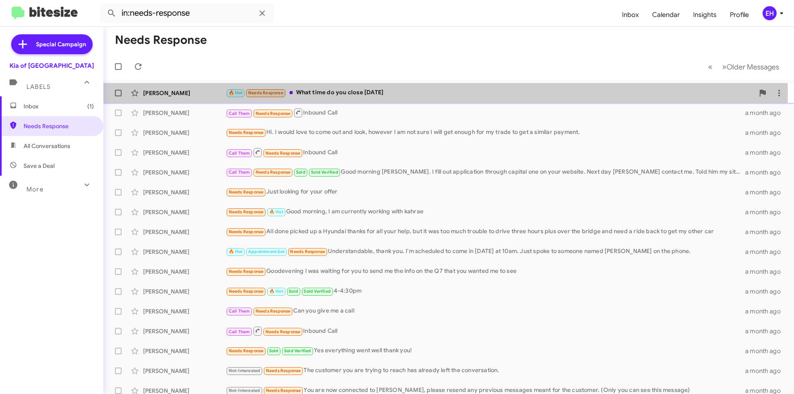
click at [352, 94] on div "🔥 Hot Needs Response What time do you close [DATE]" at bounding box center [490, 93] width 528 height 10
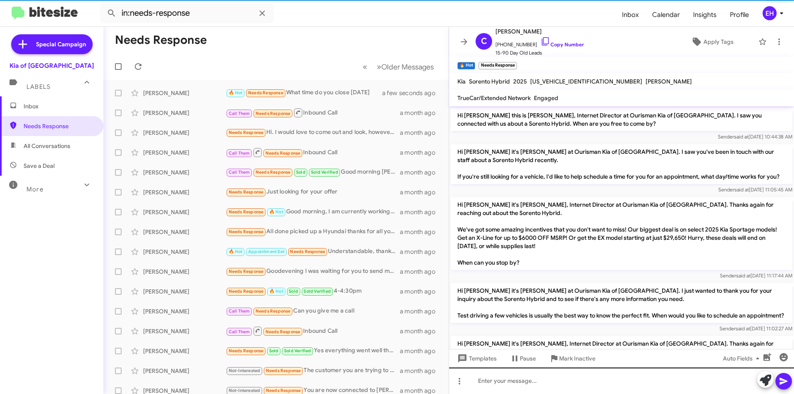
scroll to position [318, 0]
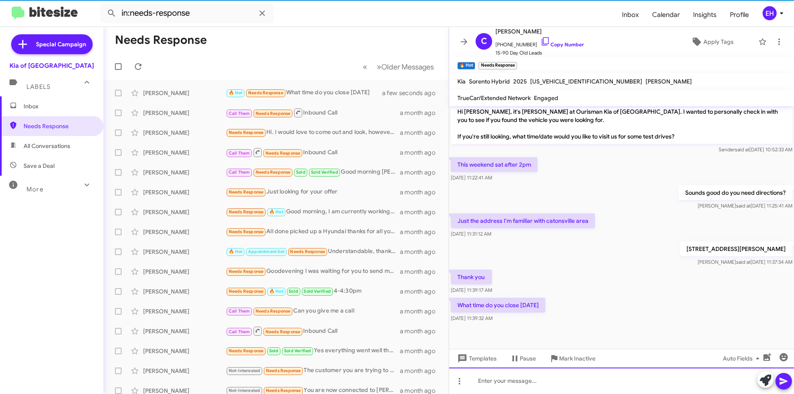
click at [521, 378] on div at bounding box center [621, 380] width 345 height 26
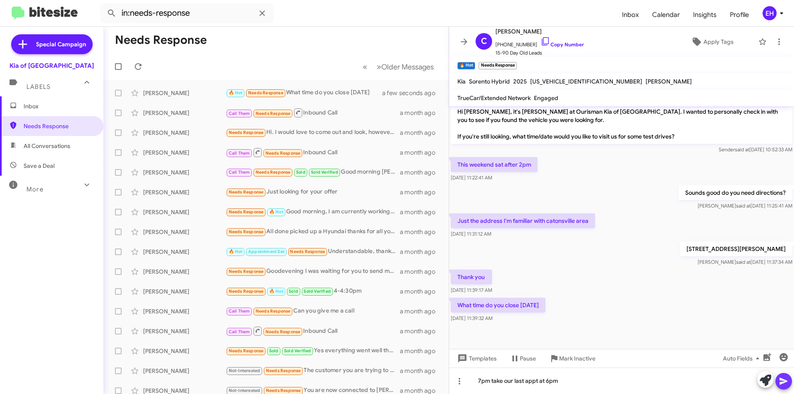
click at [789, 378] on button at bounding box center [783, 381] width 17 height 17
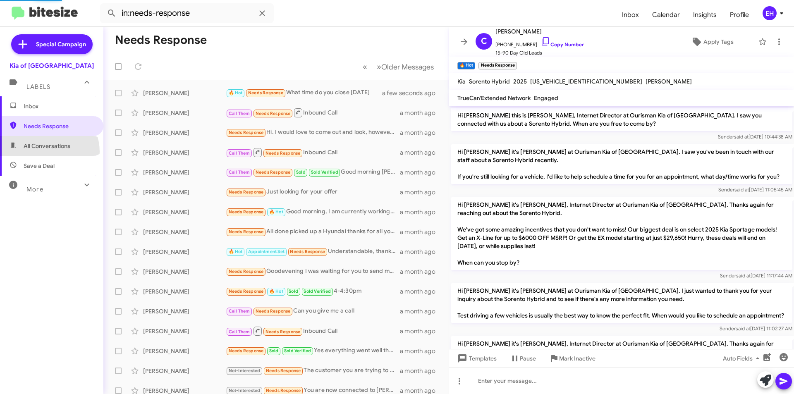
click at [45, 152] on span "All Conversations" at bounding box center [51, 146] width 103 height 20
type input "in:all-conversations"
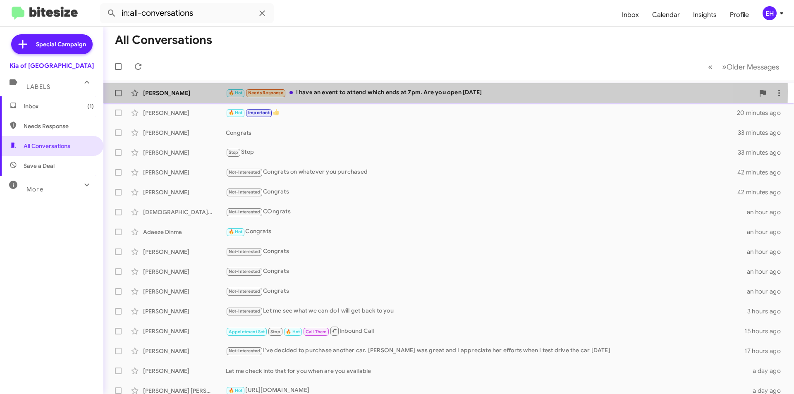
click at [340, 91] on div "🔥 Hot Needs Response I have an event to attend which ends at 7pm. Are you open …" at bounding box center [490, 93] width 528 height 10
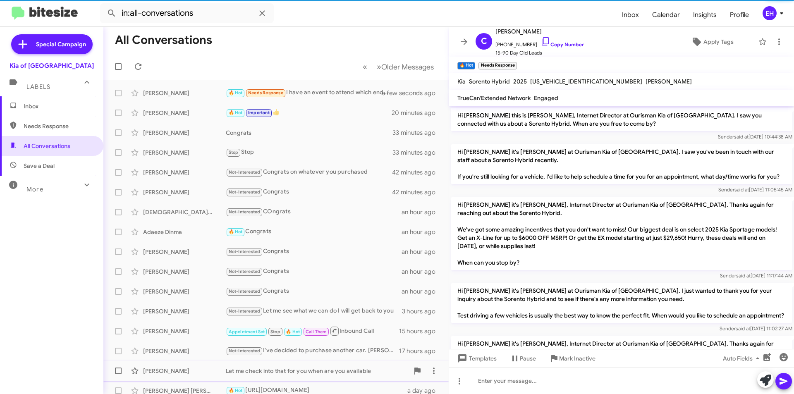
scroll to position [378, 0]
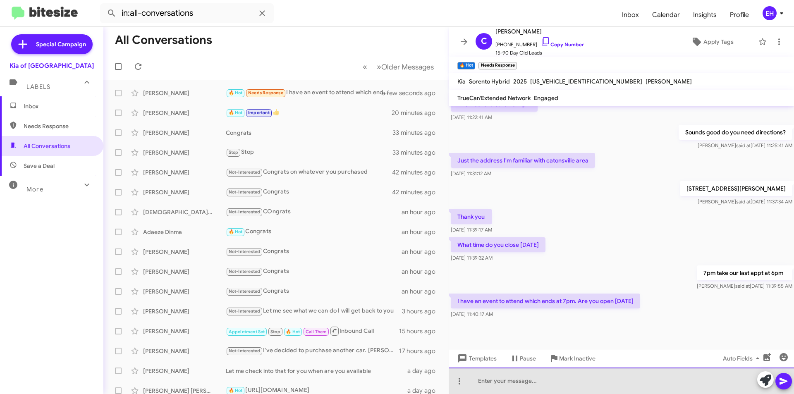
click at [513, 375] on div at bounding box center [621, 380] width 345 height 26
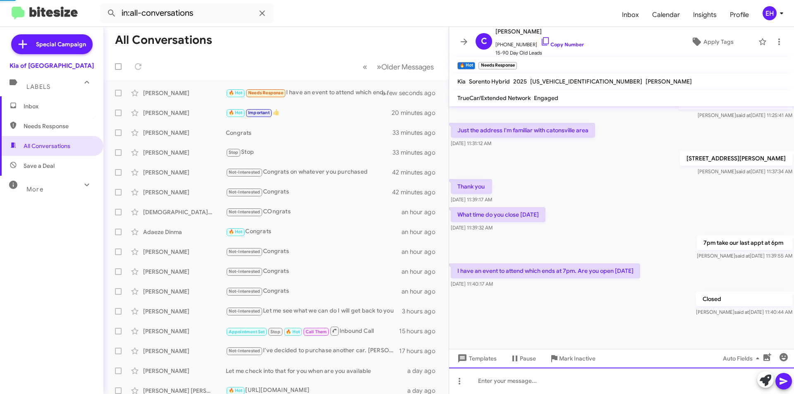
scroll to position [425, 0]
click at [512, 377] on div at bounding box center [621, 380] width 345 height 26
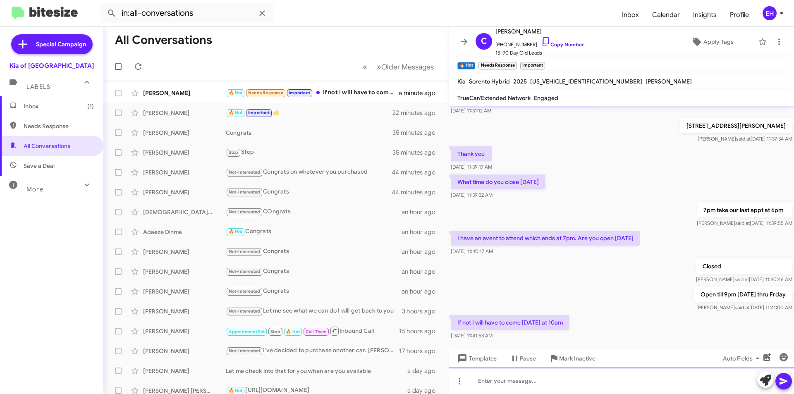
scroll to position [485, 0]
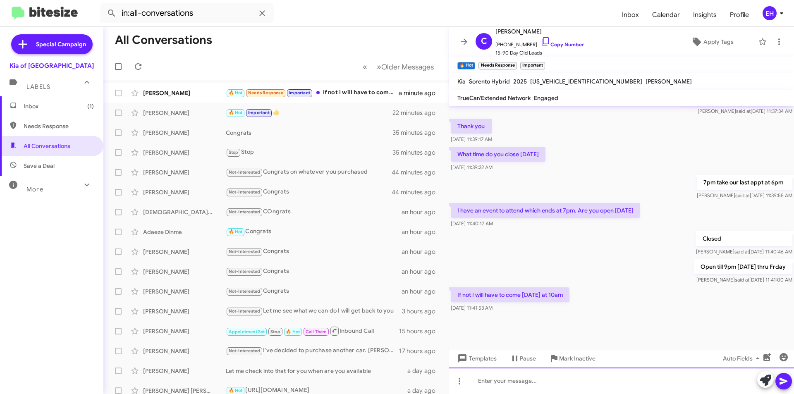
click at [583, 374] on div at bounding box center [621, 380] width 345 height 26
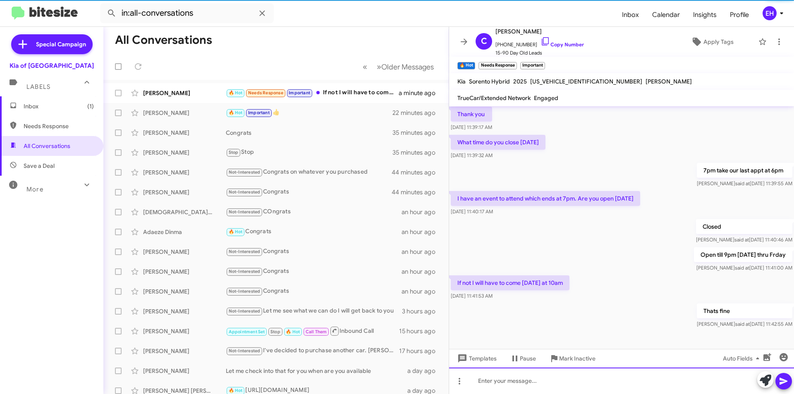
scroll to position [515, 0]
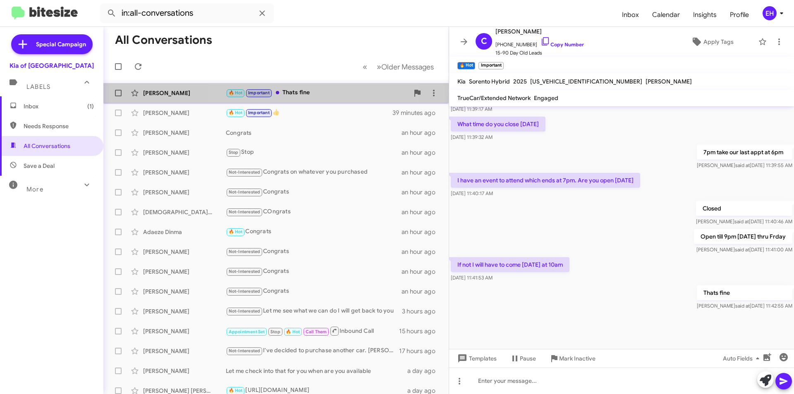
click at [299, 91] on div "🔥 Hot Important Thats fine" at bounding box center [317, 93] width 183 height 10
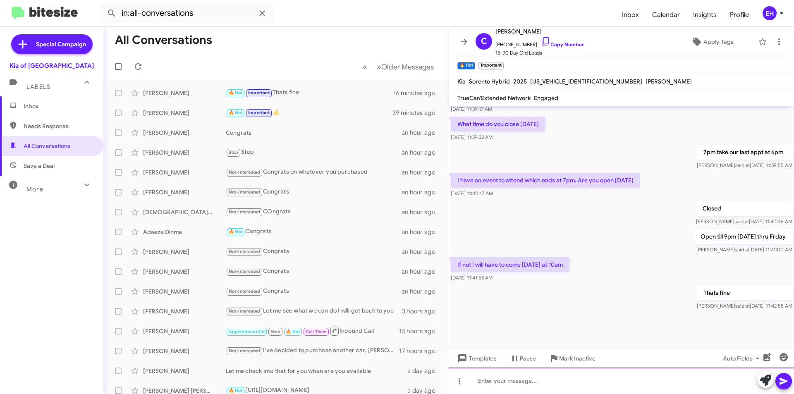
click at [572, 372] on div at bounding box center [621, 380] width 345 height 26
click at [48, 113] on span "Inbox" at bounding box center [51, 106] width 103 height 20
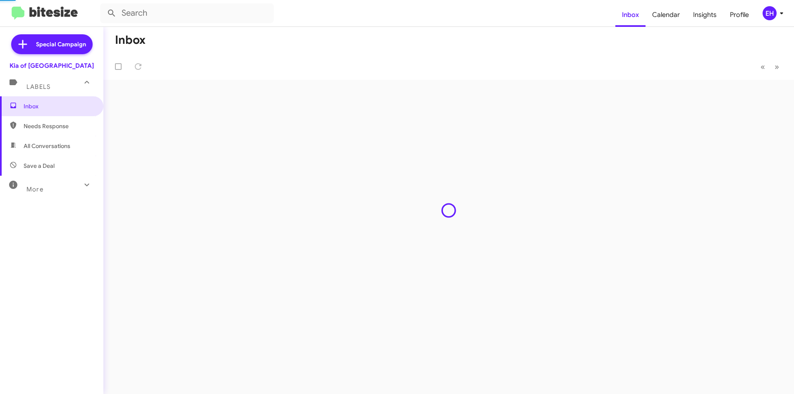
click at [46, 125] on span "Needs Response" at bounding box center [59, 126] width 70 height 8
type input "in:needs-response"
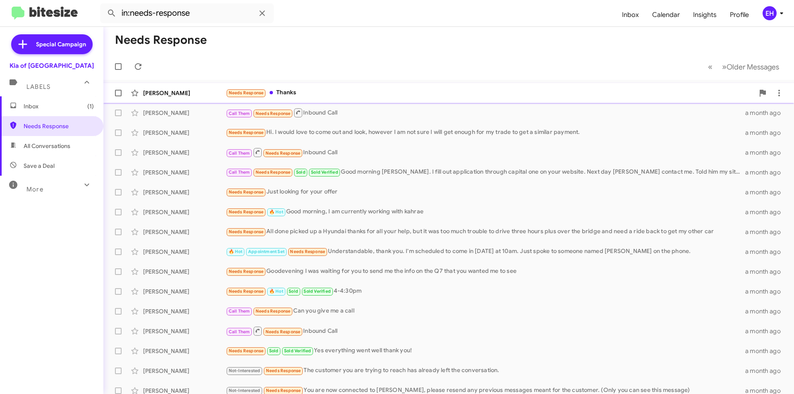
click at [282, 91] on div "Needs Response Thanks" at bounding box center [490, 93] width 528 height 10
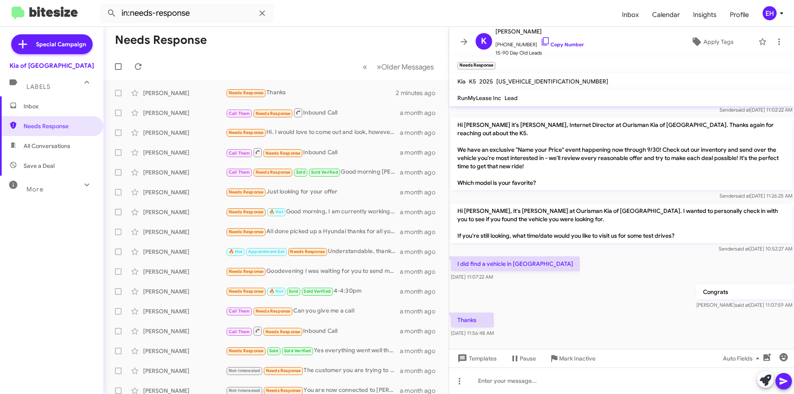
scroll to position [203, 0]
click at [782, 355] on icon "button" at bounding box center [783, 357] width 8 height 8
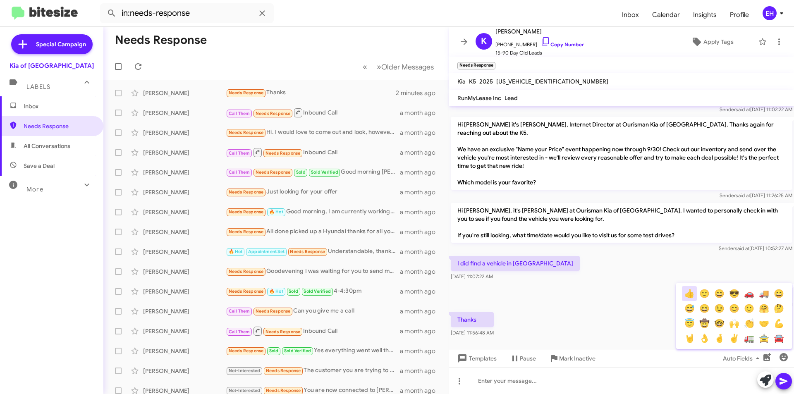
click at [686, 293] on button "👍" at bounding box center [689, 293] width 15 height 15
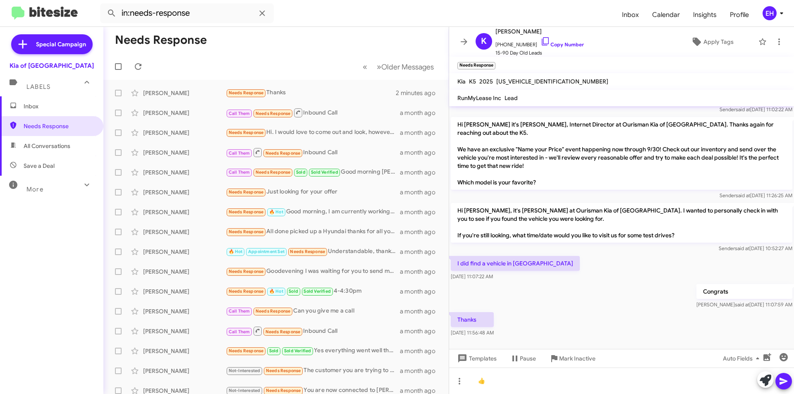
click at [780, 382] on icon at bounding box center [783, 381] width 8 height 7
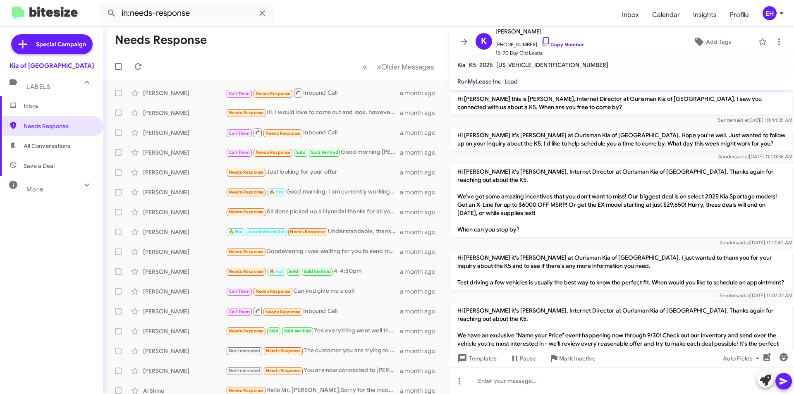
click at [30, 102] on span "Inbox" at bounding box center [51, 106] width 103 height 20
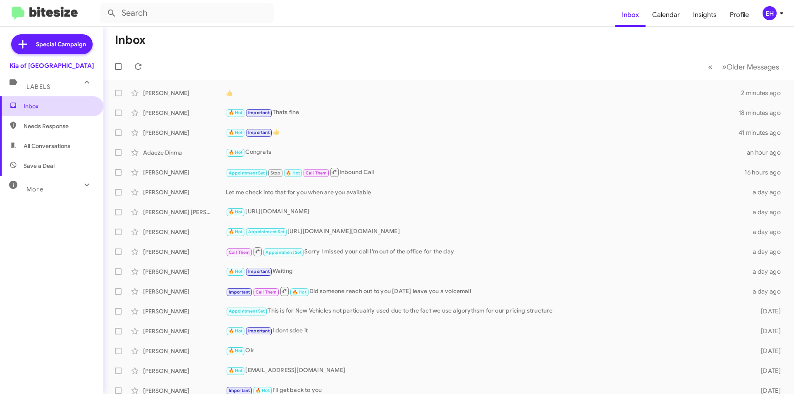
click at [39, 115] on span "Inbox" at bounding box center [51, 106] width 103 height 20
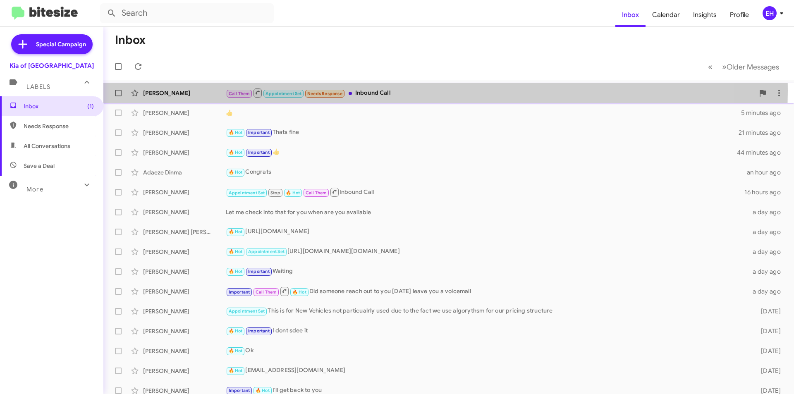
click at [393, 91] on div "Call Them Appointment Set Needs Response Inbound Call" at bounding box center [490, 93] width 528 height 10
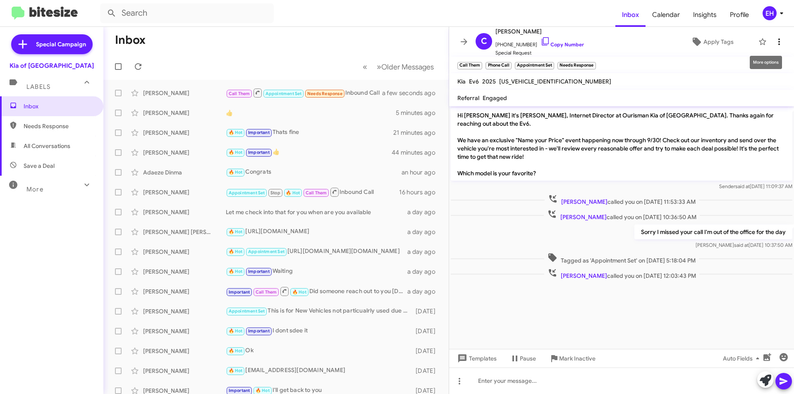
click at [776, 38] on icon at bounding box center [779, 42] width 10 height 10
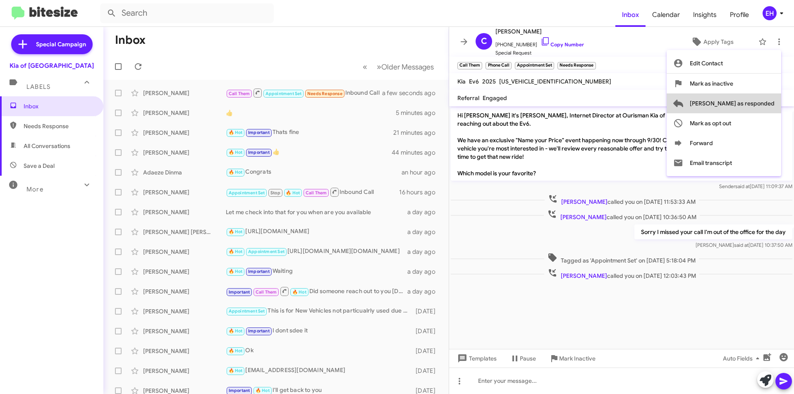
click at [765, 99] on span "[PERSON_NAME] as responded" at bounding box center [731, 103] width 85 height 20
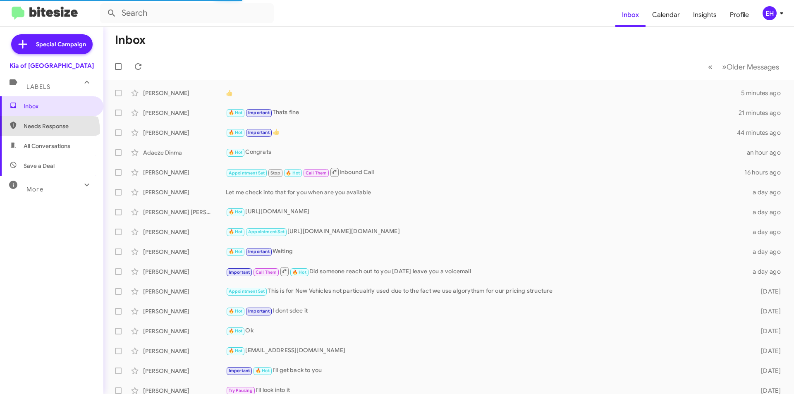
click at [49, 131] on span "Needs Response" at bounding box center [51, 126] width 103 height 20
type input "in:needs-response"
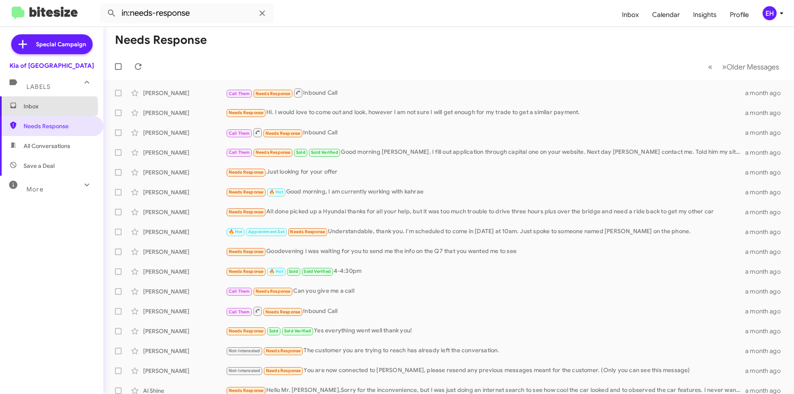
click at [28, 107] on span "Inbox" at bounding box center [59, 106] width 70 height 8
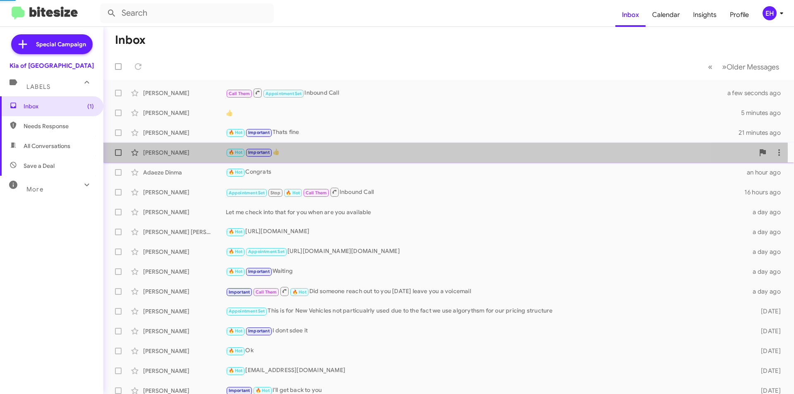
click at [172, 152] on div "[PERSON_NAME]" at bounding box center [184, 152] width 83 height 8
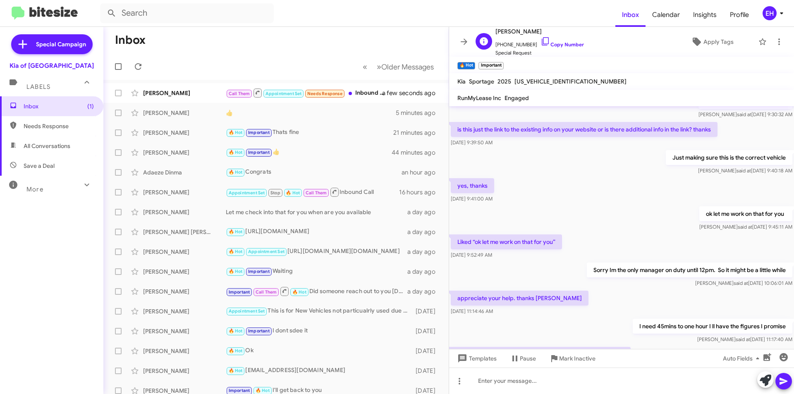
scroll to position [306, 0]
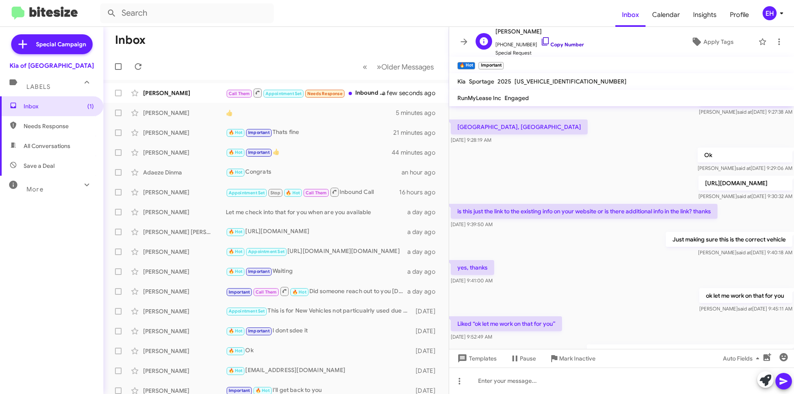
click at [565, 44] on link "Copy Number" at bounding box center [561, 44] width 43 height 6
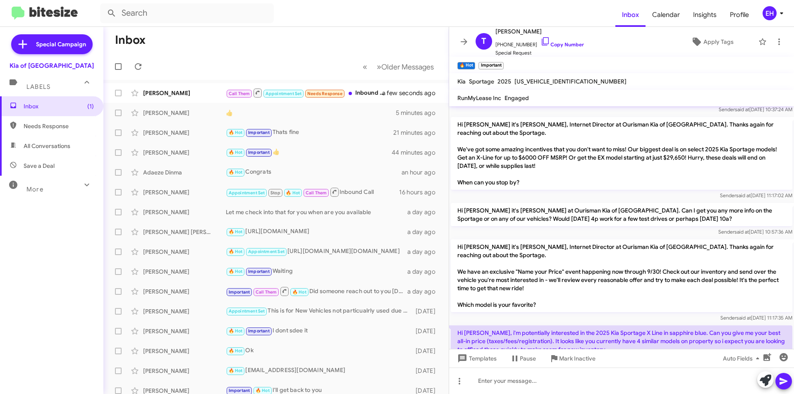
scroll to position [0, 0]
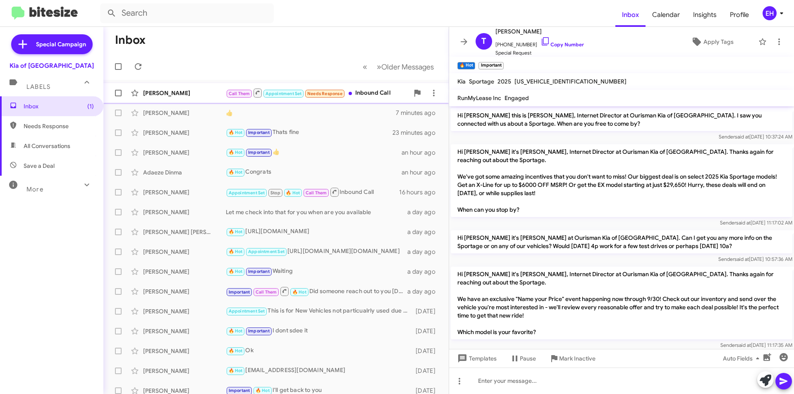
click at [370, 92] on div "Call Them Appointment Set Needs Response Inbound Call" at bounding box center [317, 93] width 183 height 10
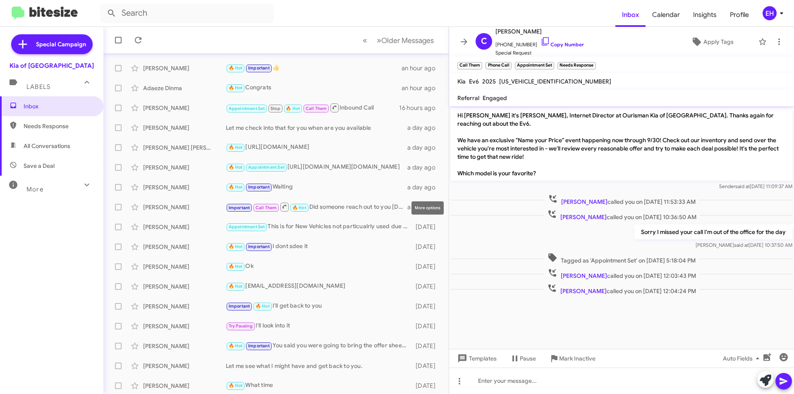
scroll to position [86, 0]
click at [38, 110] on span "Inbox" at bounding box center [59, 106] width 70 height 8
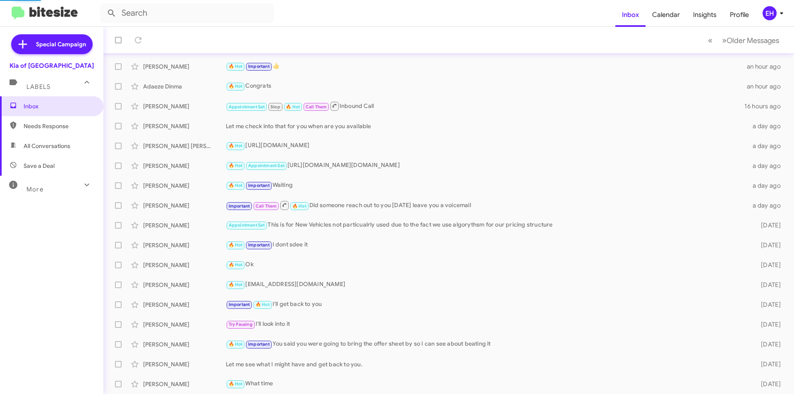
click at [41, 129] on span "Needs Response" at bounding box center [59, 126] width 70 height 8
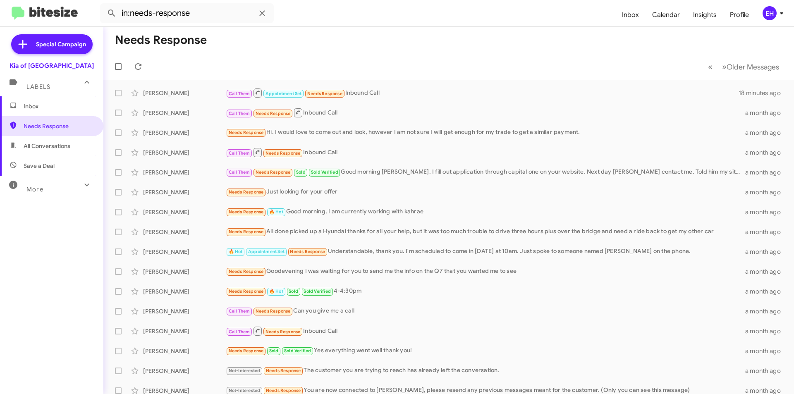
click at [43, 145] on span "All Conversations" at bounding box center [47, 146] width 47 height 8
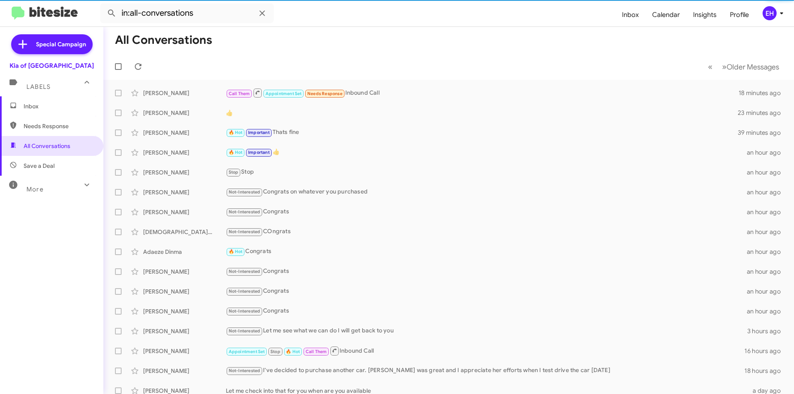
click at [52, 167] on span "Save a Deal" at bounding box center [39, 166] width 31 height 8
type input "in:not-interested"
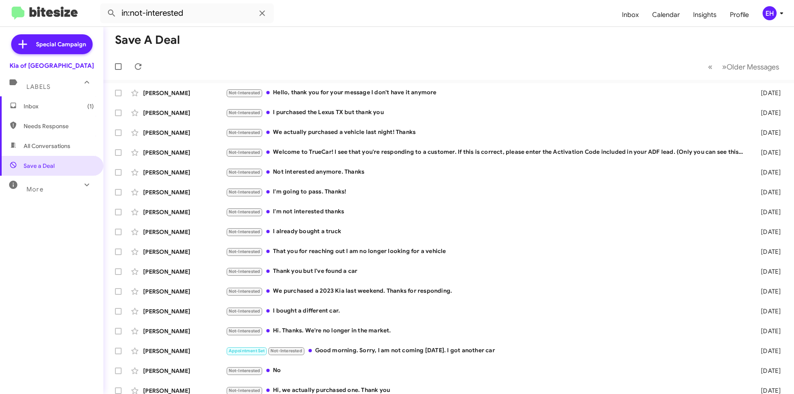
click at [38, 109] on span "Inbox (1)" at bounding box center [59, 106] width 70 height 8
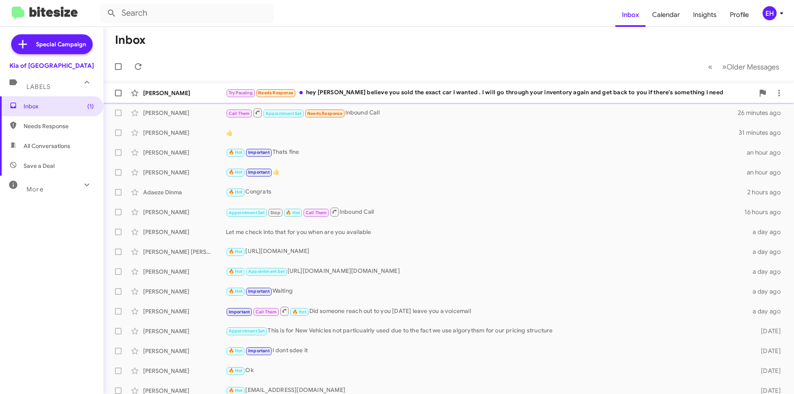
click at [345, 92] on div "Try Pausing Needs Response hey [PERSON_NAME] believe you sold the exact car I w…" at bounding box center [490, 93] width 528 height 10
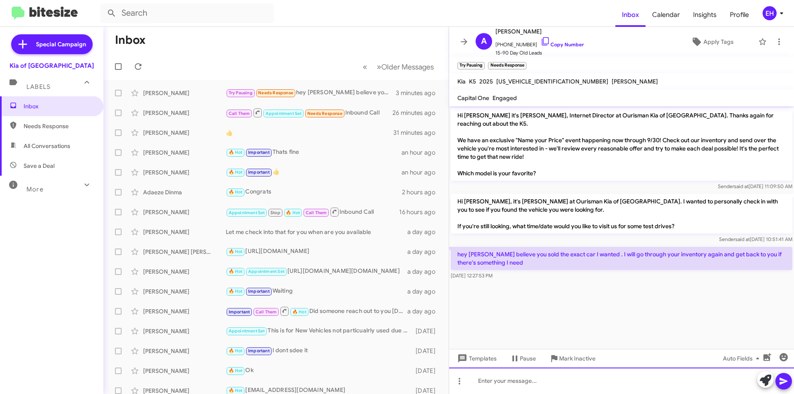
click at [573, 378] on div at bounding box center [621, 380] width 345 height 26
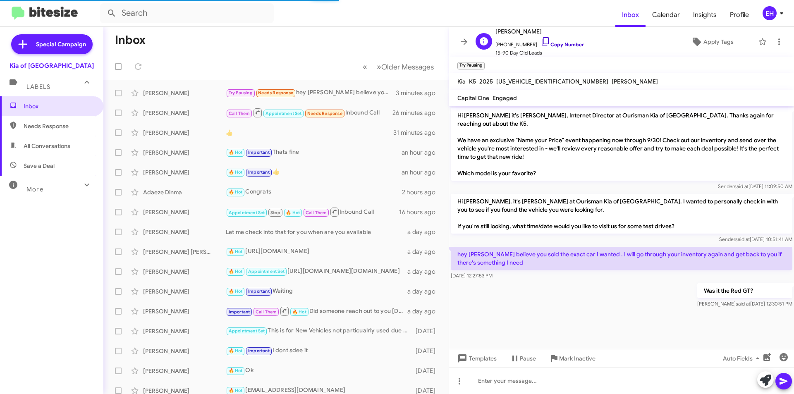
click at [558, 43] on link "Copy Number" at bounding box center [561, 44] width 43 height 6
click at [40, 104] on span "Inbox" at bounding box center [59, 106] width 70 height 8
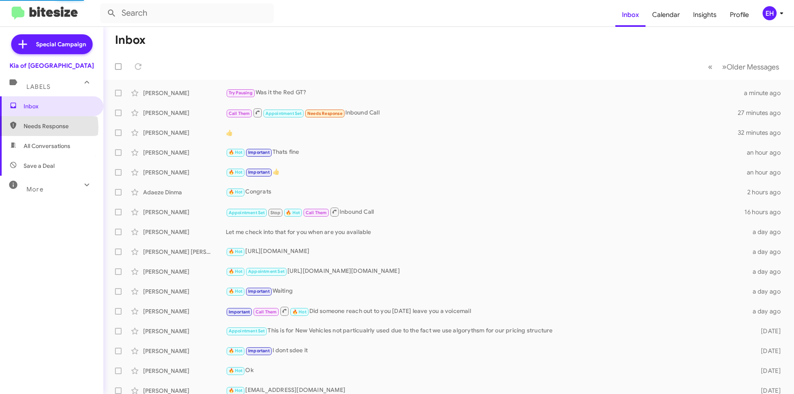
click at [42, 127] on span "Needs Response" at bounding box center [59, 126] width 70 height 8
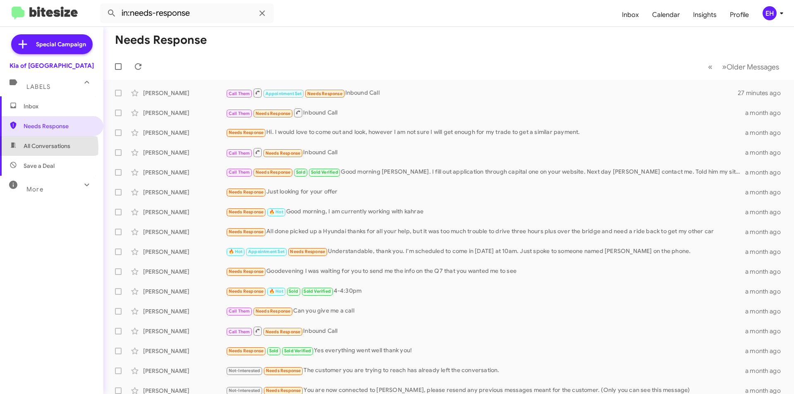
click at [41, 148] on span "All Conversations" at bounding box center [47, 146] width 47 height 8
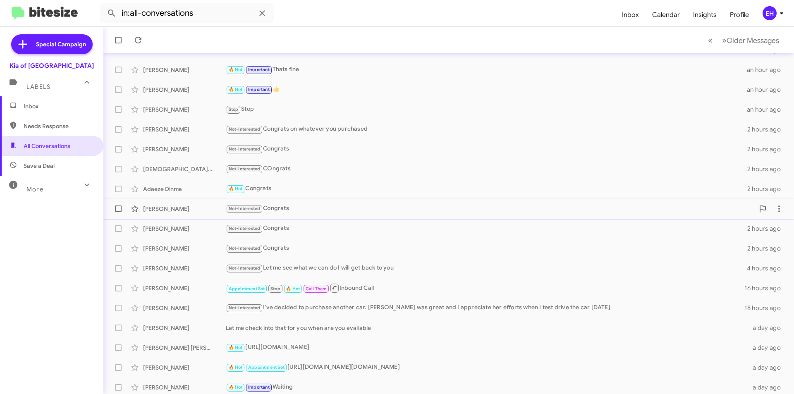
scroll to position [86, 0]
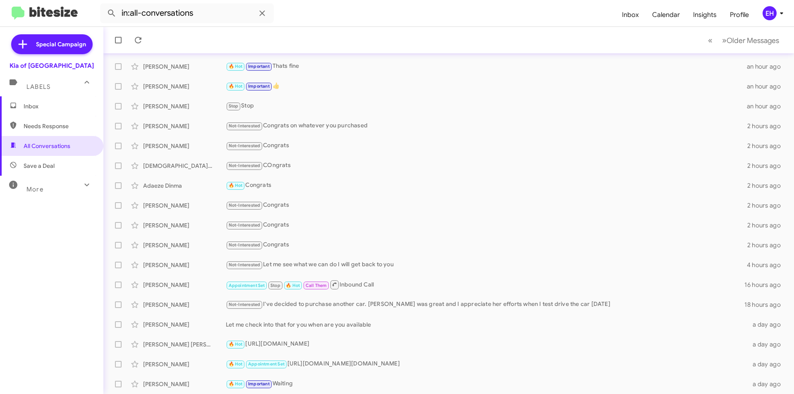
click at [46, 126] on span "Needs Response" at bounding box center [59, 126] width 70 height 8
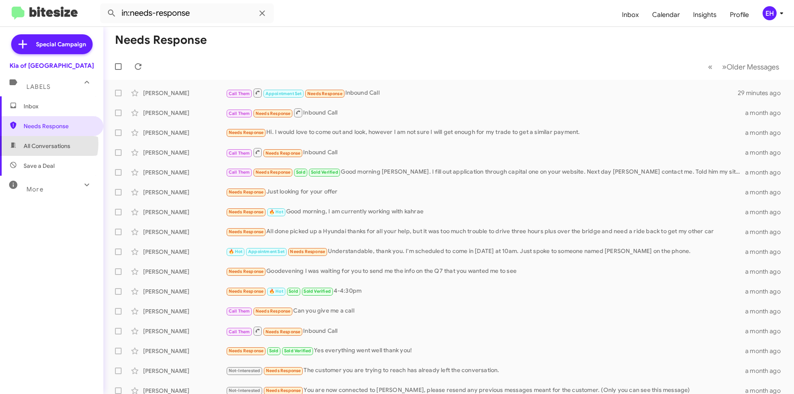
click at [43, 144] on span "All Conversations" at bounding box center [47, 146] width 47 height 8
type input "in:all-conversations"
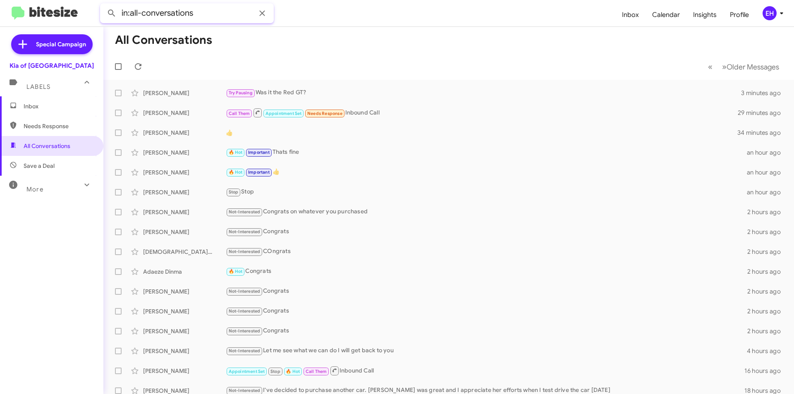
click at [172, 17] on input "in:all-conversations" at bounding box center [187, 13] width 174 height 20
drag, startPoint x: 259, startPoint y: 12, endPoint x: 233, endPoint y: 13, distance: 25.6
click at [259, 13] on icon at bounding box center [262, 13] width 10 height 10
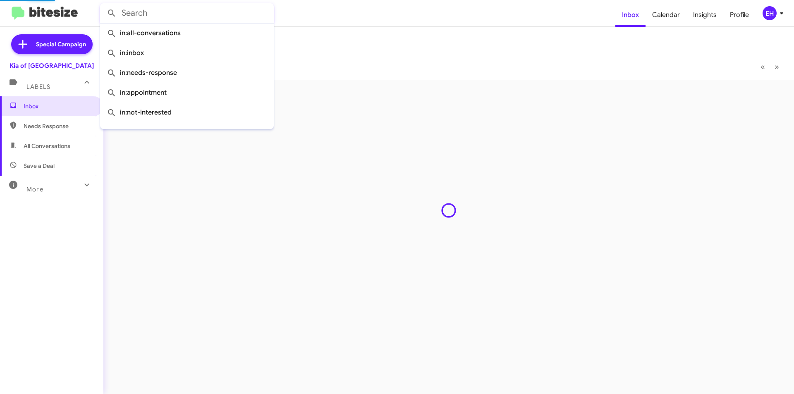
click at [136, 6] on input "text" at bounding box center [187, 13] width 174 height 20
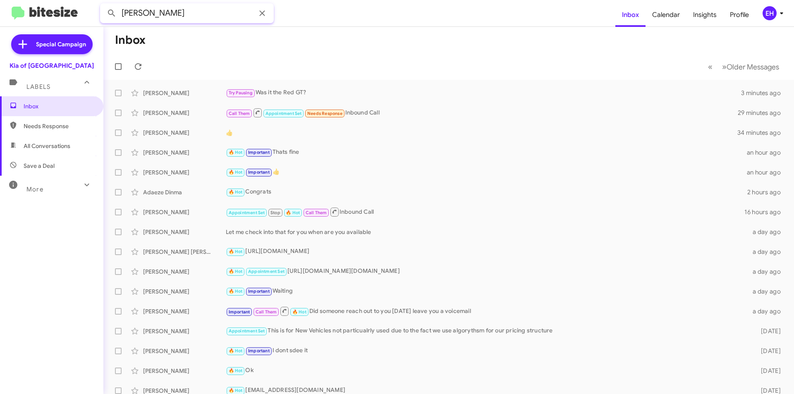
click at [103, 5] on button at bounding box center [111, 13] width 17 height 17
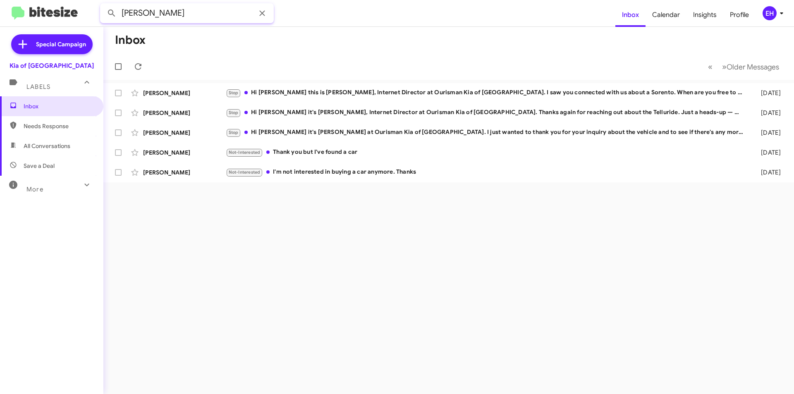
drag, startPoint x: 156, startPoint y: 11, endPoint x: 29, endPoint y: 27, distance: 128.4
click at [29, 27] on div "[PERSON_NAME] Inbox Calendar Insights Profile EH Special Campaign Kia of Catons…" at bounding box center [397, 197] width 794 height 394
click at [103, 5] on button at bounding box center [111, 13] width 17 height 17
click at [185, 15] on input "[PERSON_NAME]" at bounding box center [187, 13] width 174 height 20
drag, startPoint x: 157, startPoint y: 11, endPoint x: 306, endPoint y: 21, distance: 149.2
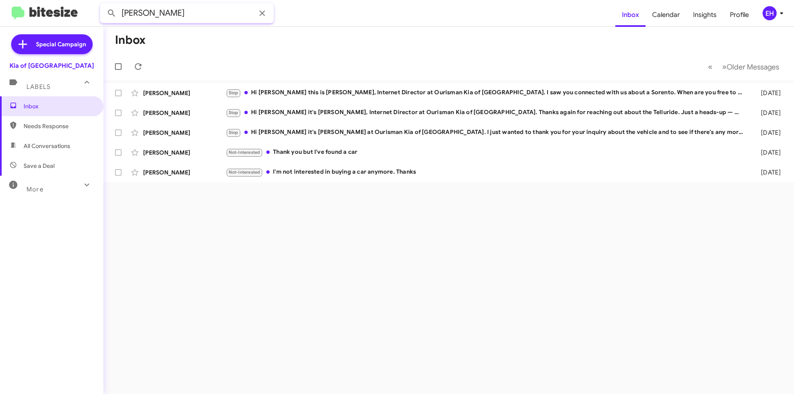
click at [294, 20] on form "[PERSON_NAME]" at bounding box center [357, 13] width 515 height 20
click at [103, 5] on button at bounding box center [111, 13] width 17 height 17
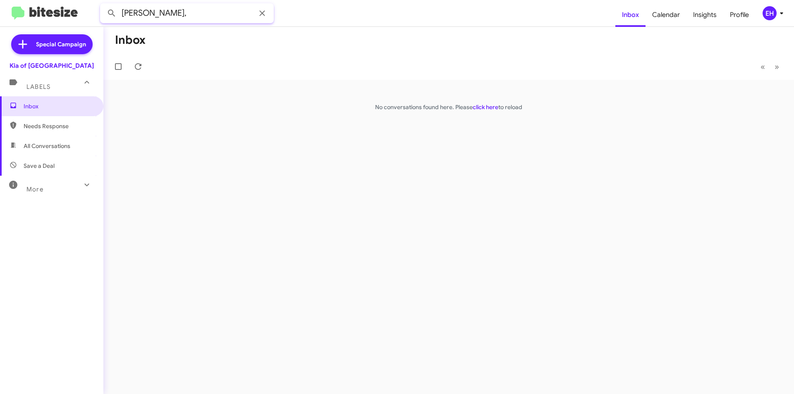
click at [160, 13] on input "[PERSON_NAME]," at bounding box center [187, 13] width 174 height 20
type input "[PERSON_NAME]"
click at [103, 5] on button at bounding box center [111, 13] width 17 height 17
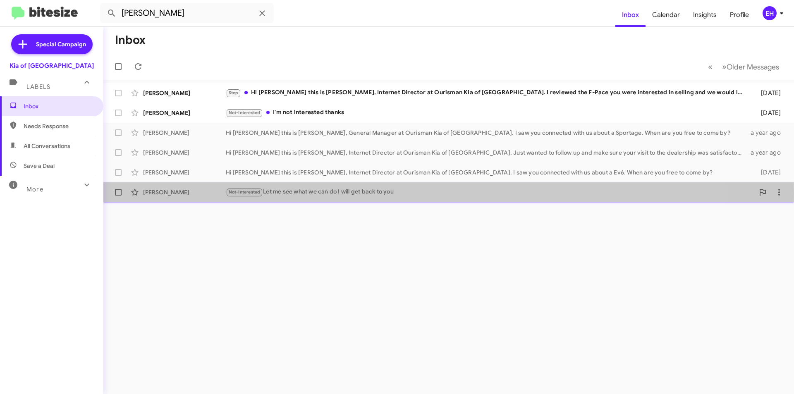
click at [286, 193] on div "Not-Interested Let me see what we can do I will get back to you" at bounding box center [490, 192] width 528 height 10
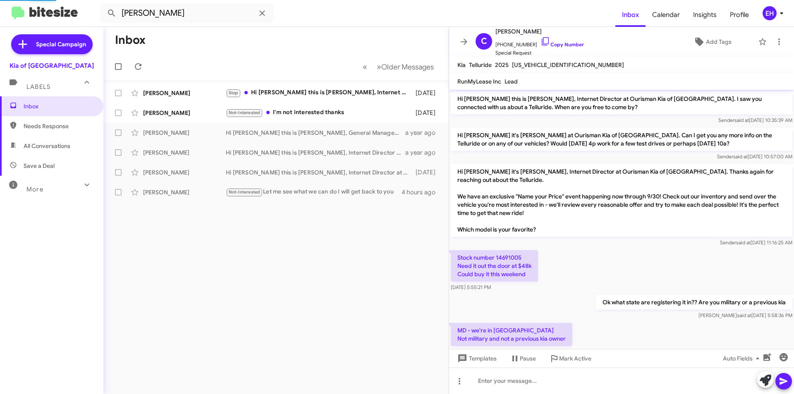
scroll to position [36, 0]
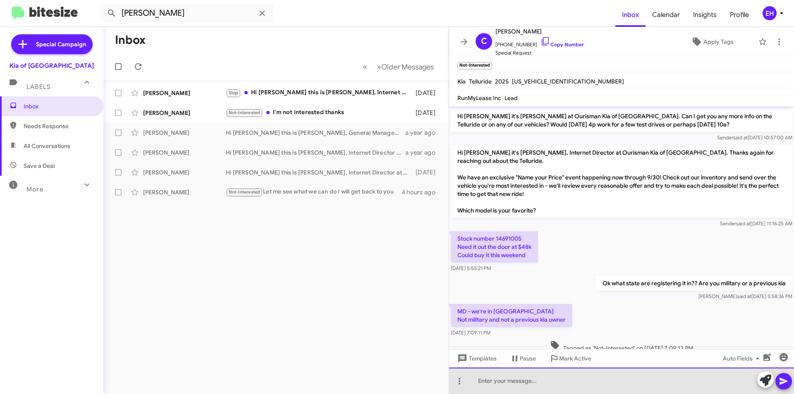
click at [549, 382] on div at bounding box center [621, 380] width 345 height 26
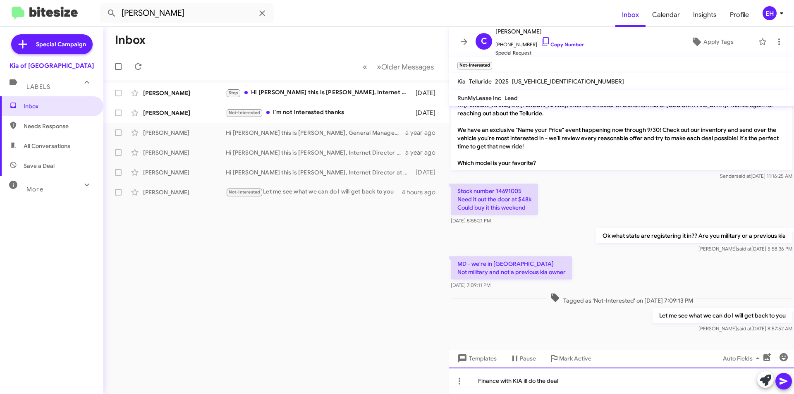
scroll to position [85, 0]
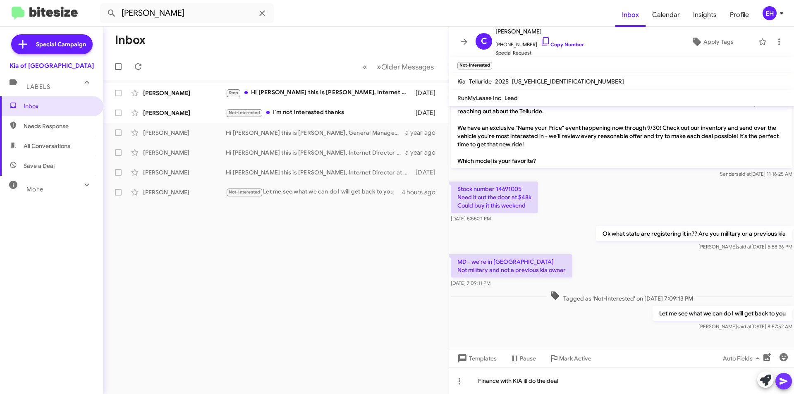
click at [787, 385] on icon at bounding box center [783, 381] width 10 height 10
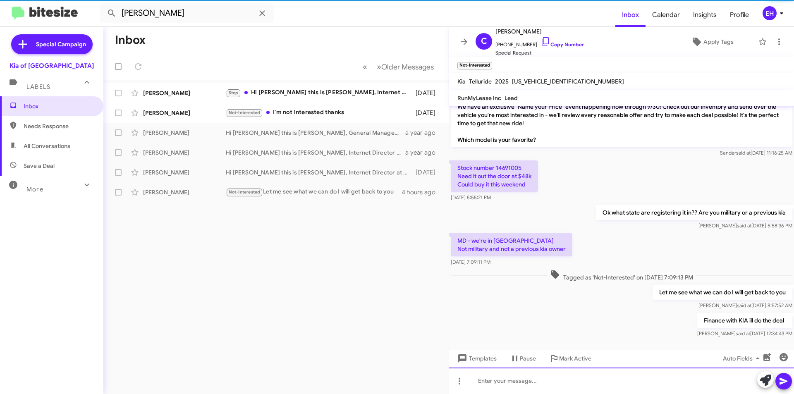
scroll to position [115, 0]
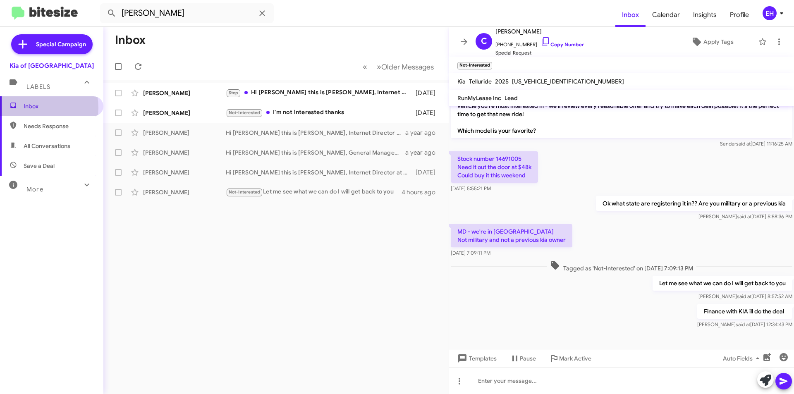
click at [35, 108] on span "Inbox" at bounding box center [59, 106] width 70 height 8
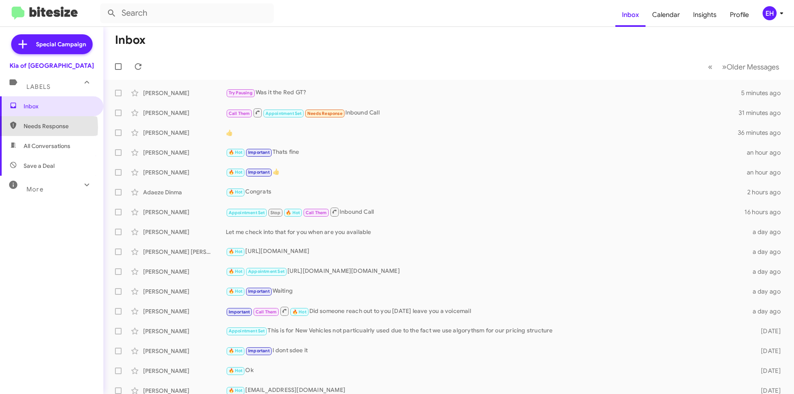
click at [26, 127] on span "Needs Response" at bounding box center [59, 126] width 70 height 8
type input "in:needs-response"
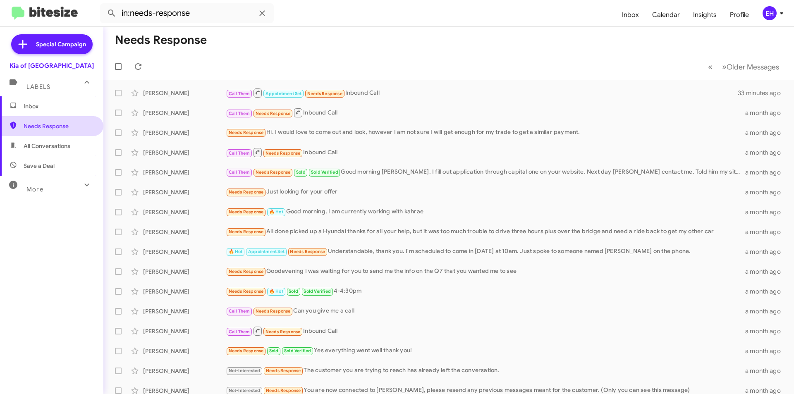
click at [48, 124] on span "Needs Response" at bounding box center [59, 126] width 70 height 8
click at [31, 105] on span "Inbox" at bounding box center [59, 106] width 70 height 8
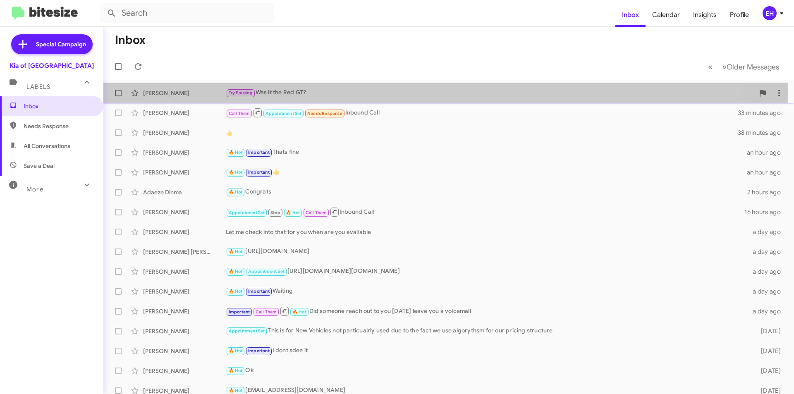
click at [292, 93] on div "Try Pausing Was it the Red GT?" at bounding box center [490, 93] width 528 height 10
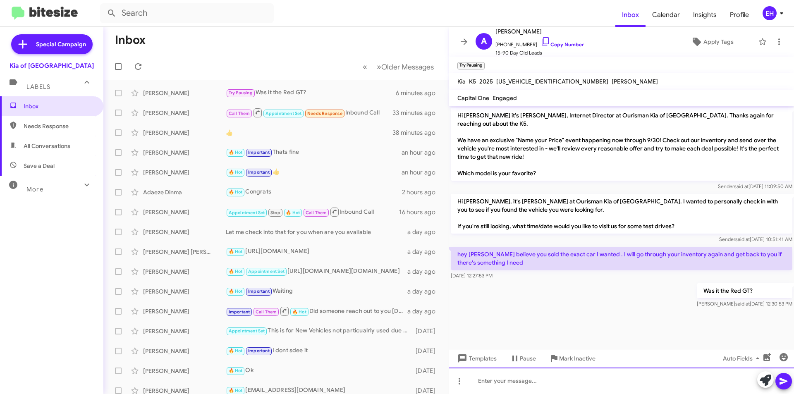
click at [501, 382] on div at bounding box center [621, 380] width 345 height 26
paste div
click at [783, 380] on icon at bounding box center [783, 381] width 8 height 7
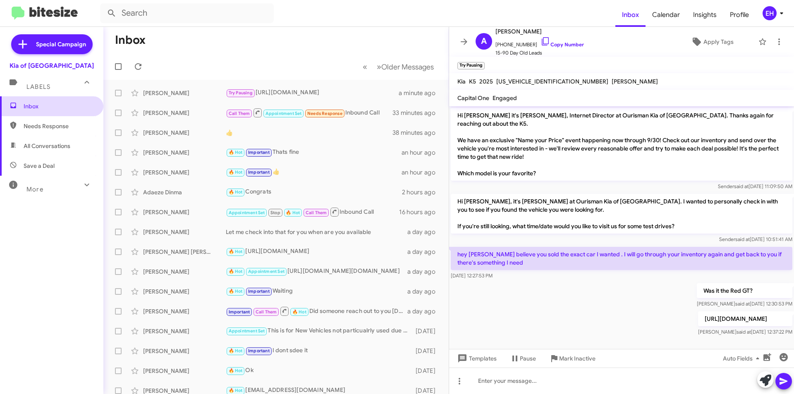
click at [30, 107] on span "Inbox" at bounding box center [59, 106] width 70 height 8
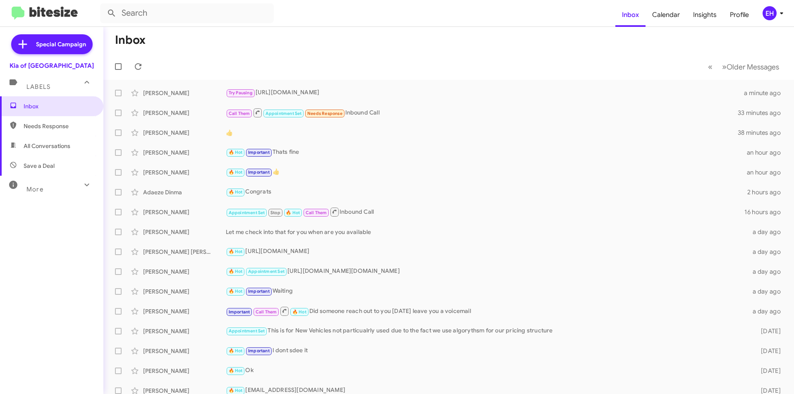
click at [53, 125] on span "Needs Response" at bounding box center [59, 126] width 70 height 8
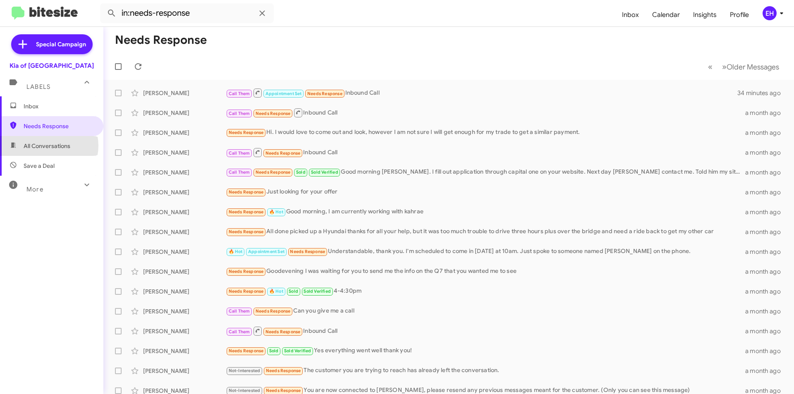
click at [46, 145] on span "All Conversations" at bounding box center [47, 146] width 47 height 8
type input "in:all-conversations"
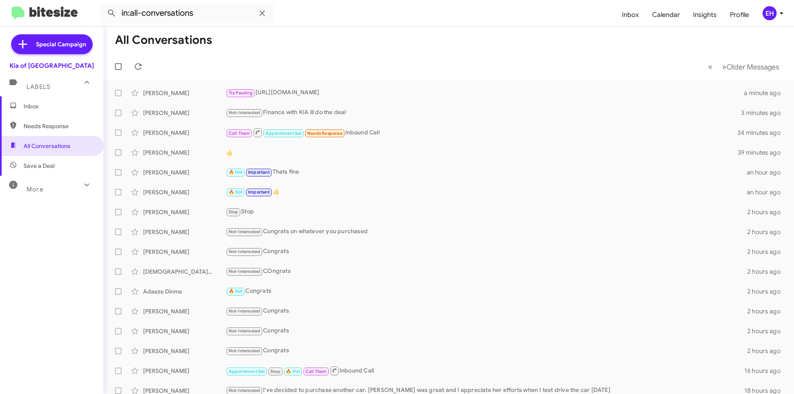
click at [36, 106] on span "Inbox" at bounding box center [59, 106] width 70 height 8
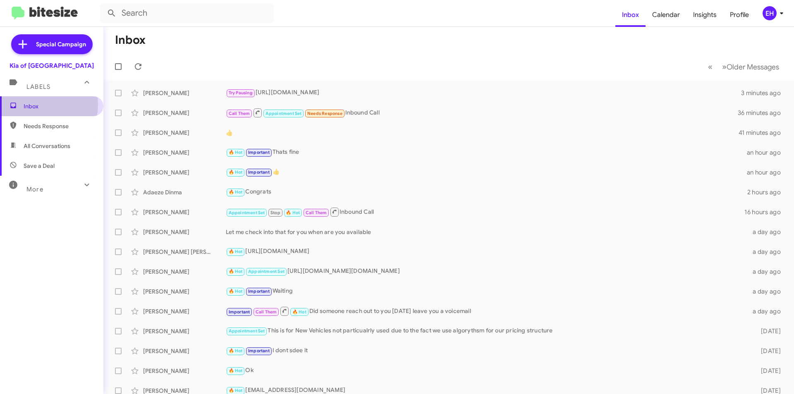
click at [29, 105] on span "Inbox" at bounding box center [59, 106] width 70 height 8
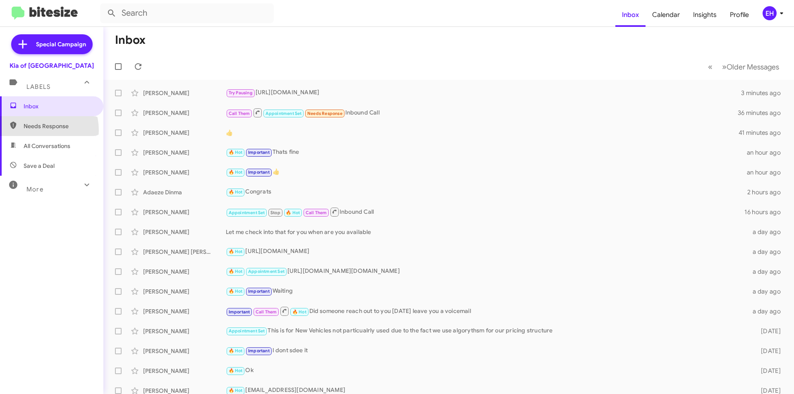
click at [36, 130] on span "Needs Response" at bounding box center [51, 126] width 103 height 20
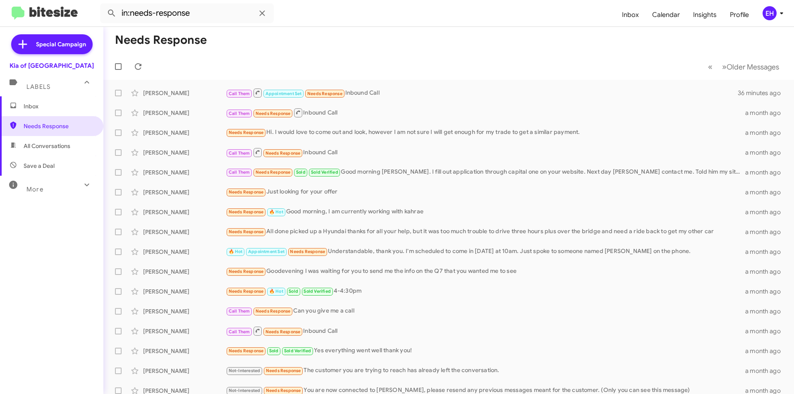
click at [51, 145] on span "All Conversations" at bounding box center [47, 146] width 47 height 8
type input "in:all-conversations"
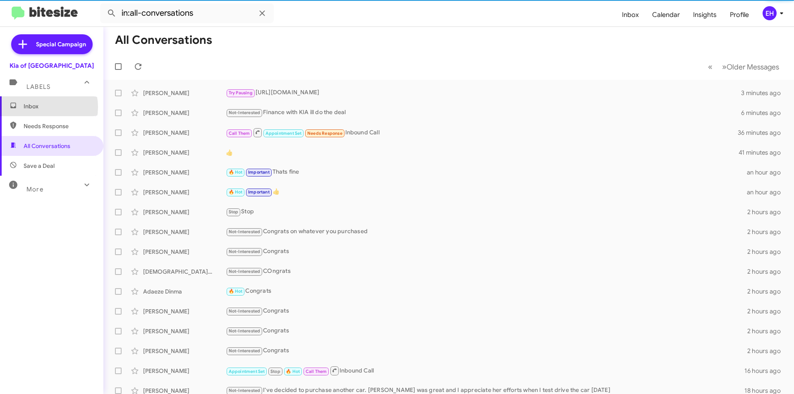
click at [37, 107] on span "Inbox" at bounding box center [59, 106] width 70 height 8
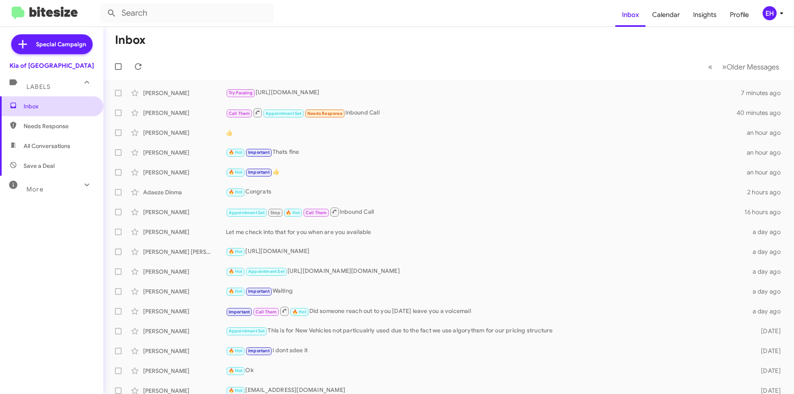
click at [37, 103] on span "Inbox" at bounding box center [59, 106] width 70 height 8
click at [44, 128] on span "Needs Response" at bounding box center [59, 126] width 70 height 8
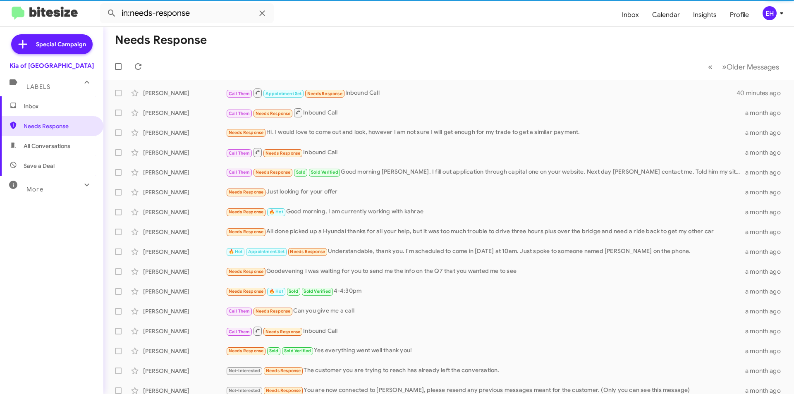
click at [44, 148] on span "All Conversations" at bounding box center [47, 146] width 47 height 8
type input "in:all-conversations"
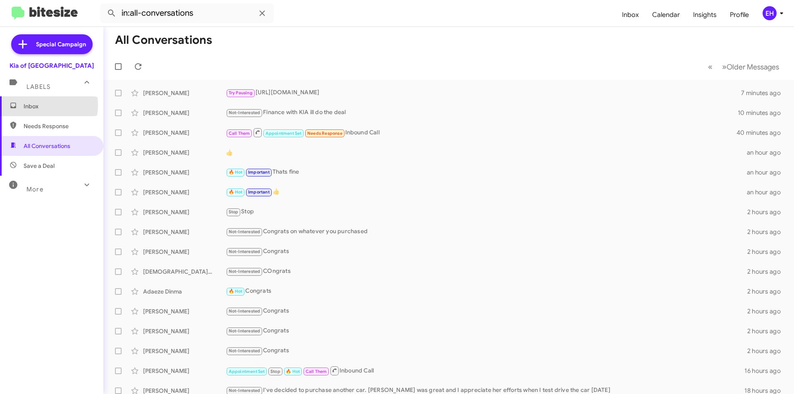
click at [37, 105] on span "Inbox" at bounding box center [59, 106] width 70 height 8
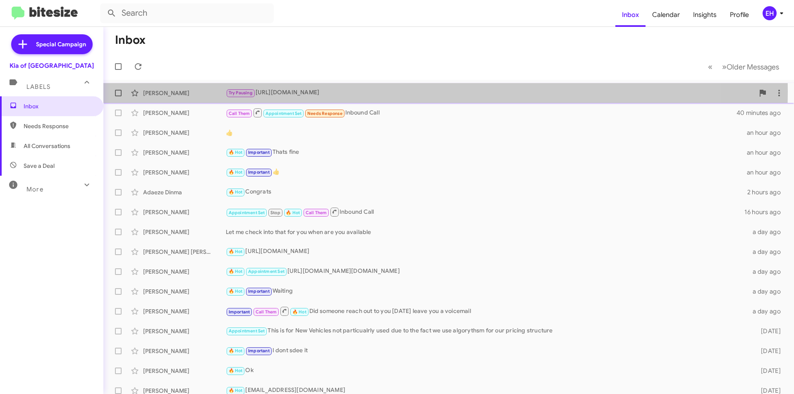
click at [386, 92] on div "Try Pausing [URL][DOMAIN_NAME]" at bounding box center [490, 93] width 528 height 10
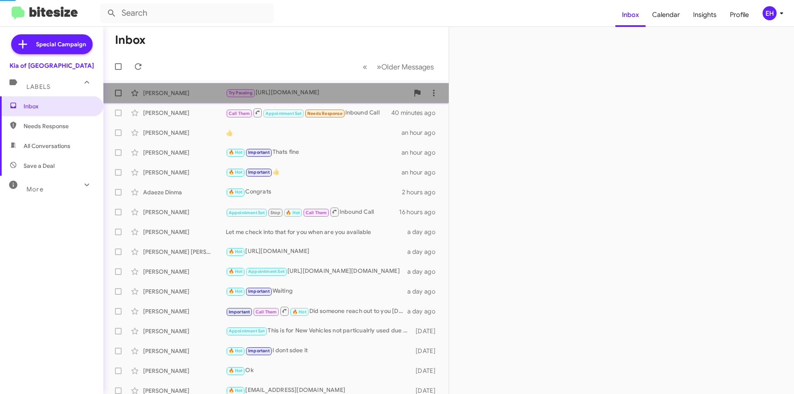
click at [386, 92] on div "Try Pausing [URL][DOMAIN_NAME]" at bounding box center [317, 93] width 183 height 10
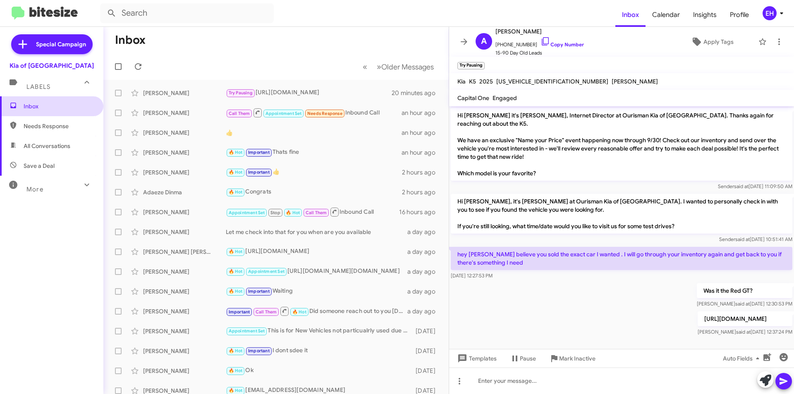
click at [31, 112] on span "Inbox" at bounding box center [51, 106] width 103 height 20
